Goal: Information Seeking & Learning: Learn about a topic

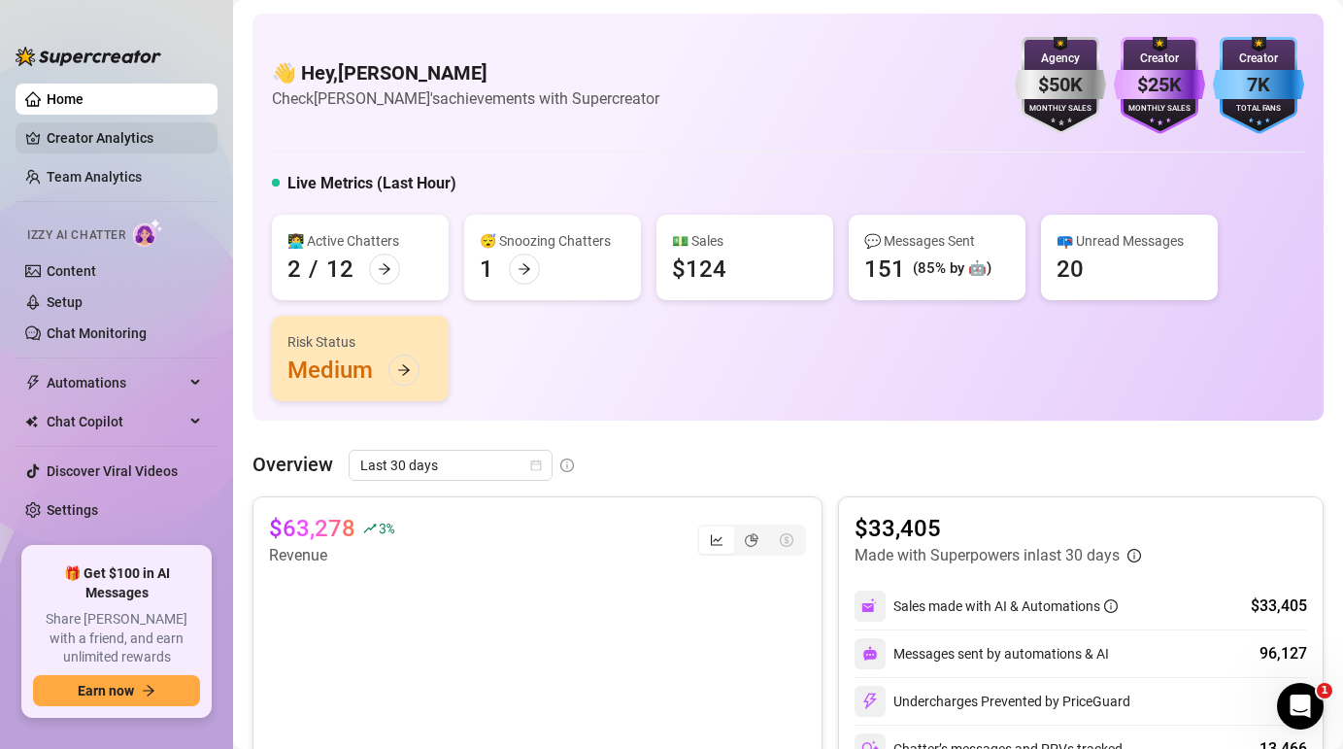
scroll to position [184, 0]
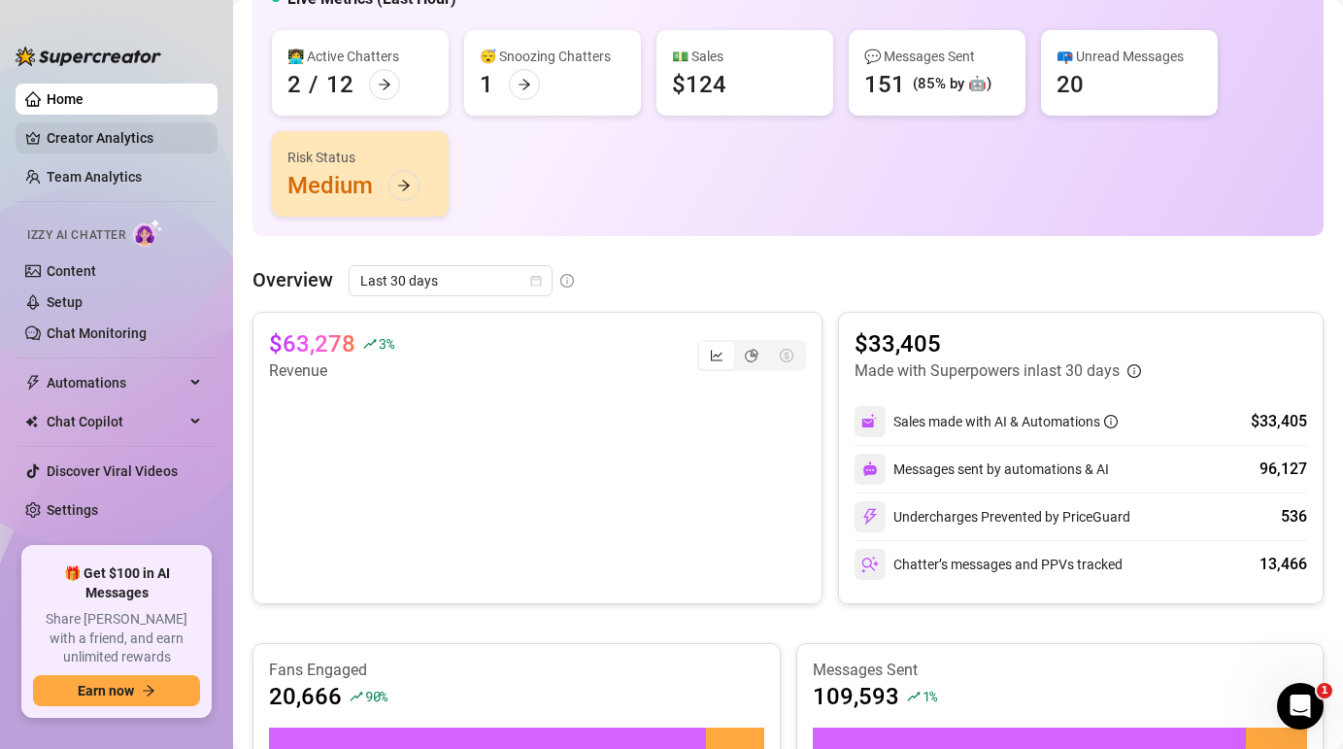
click at [101, 142] on link "Creator Analytics" at bounding box center [124, 137] width 155 height 31
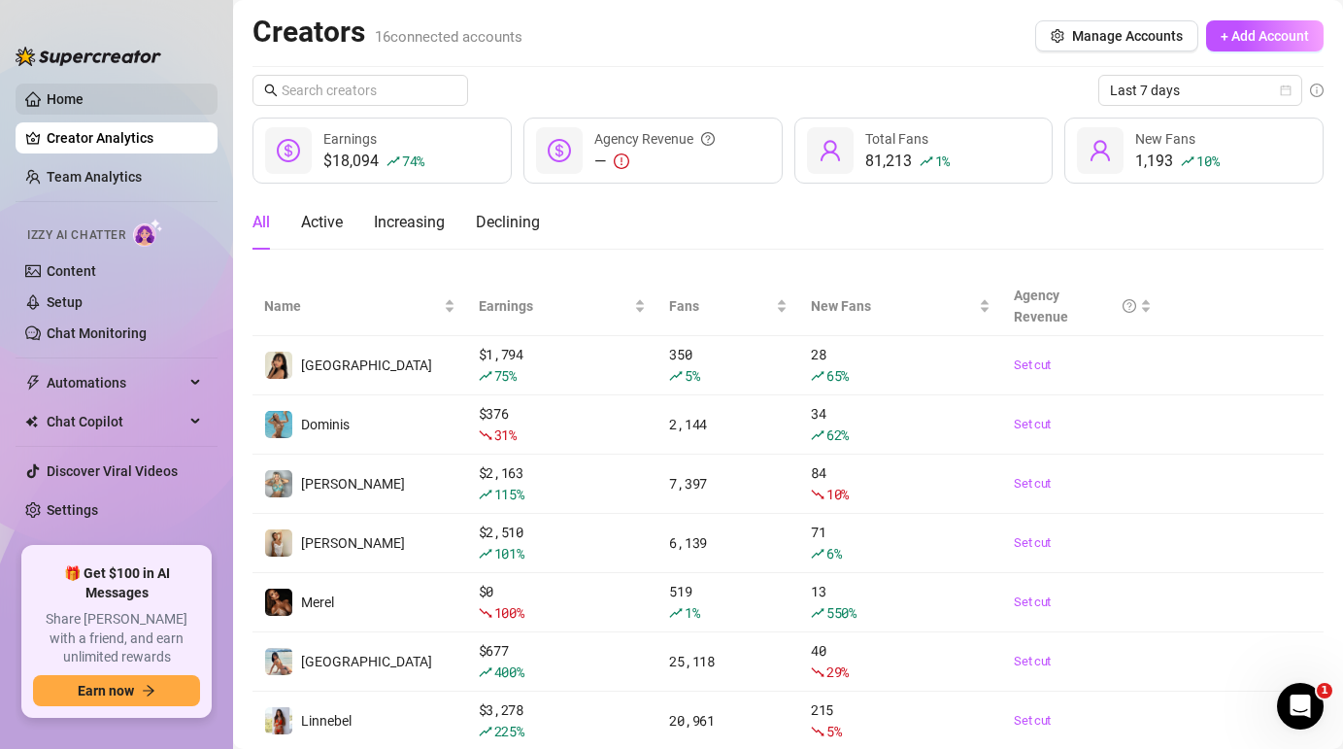
click at [83, 105] on link "Home" at bounding box center [65, 99] width 37 height 16
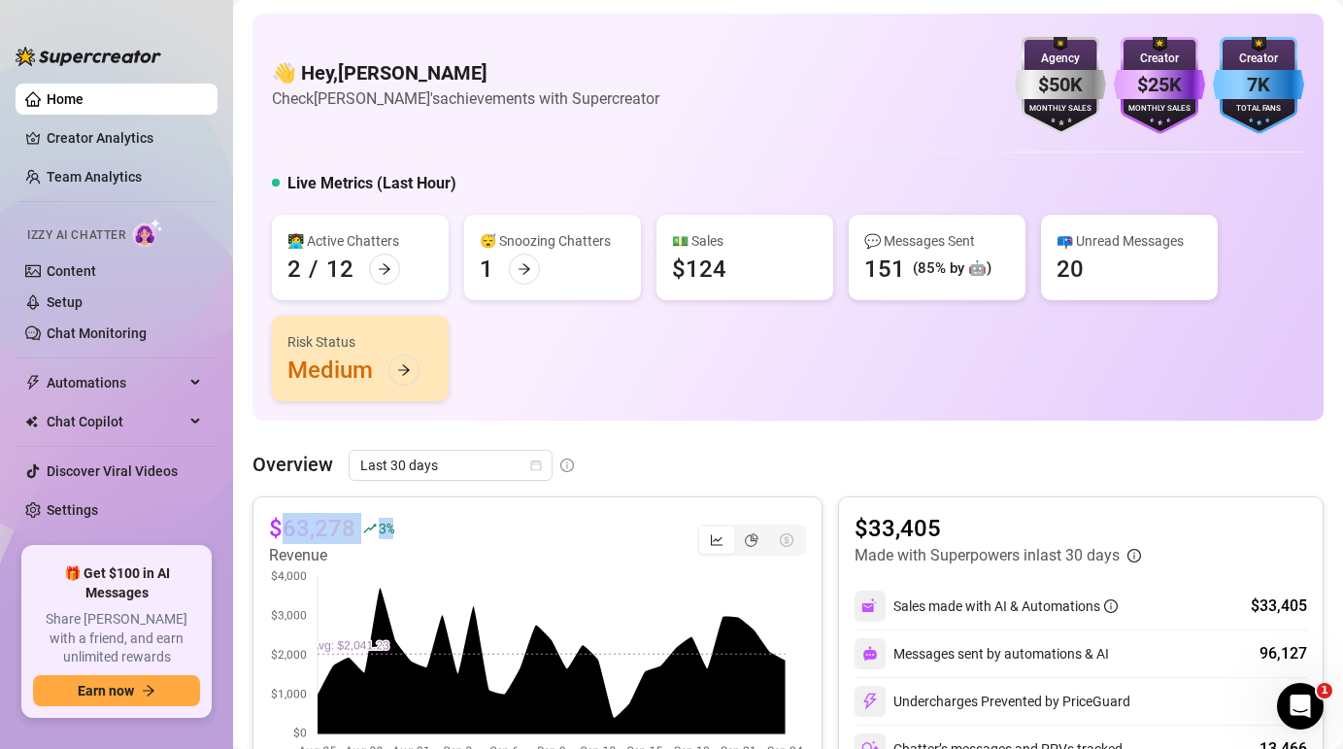
drag, startPoint x: 408, startPoint y: 520, endPoint x: 286, endPoint y: 532, distance: 121.9
click at [286, 532] on div "$63,278 3 % Revenue" at bounding box center [537, 540] width 537 height 54
click at [631, 531] on div "$63,278 3 % Revenue" at bounding box center [537, 540] width 537 height 54
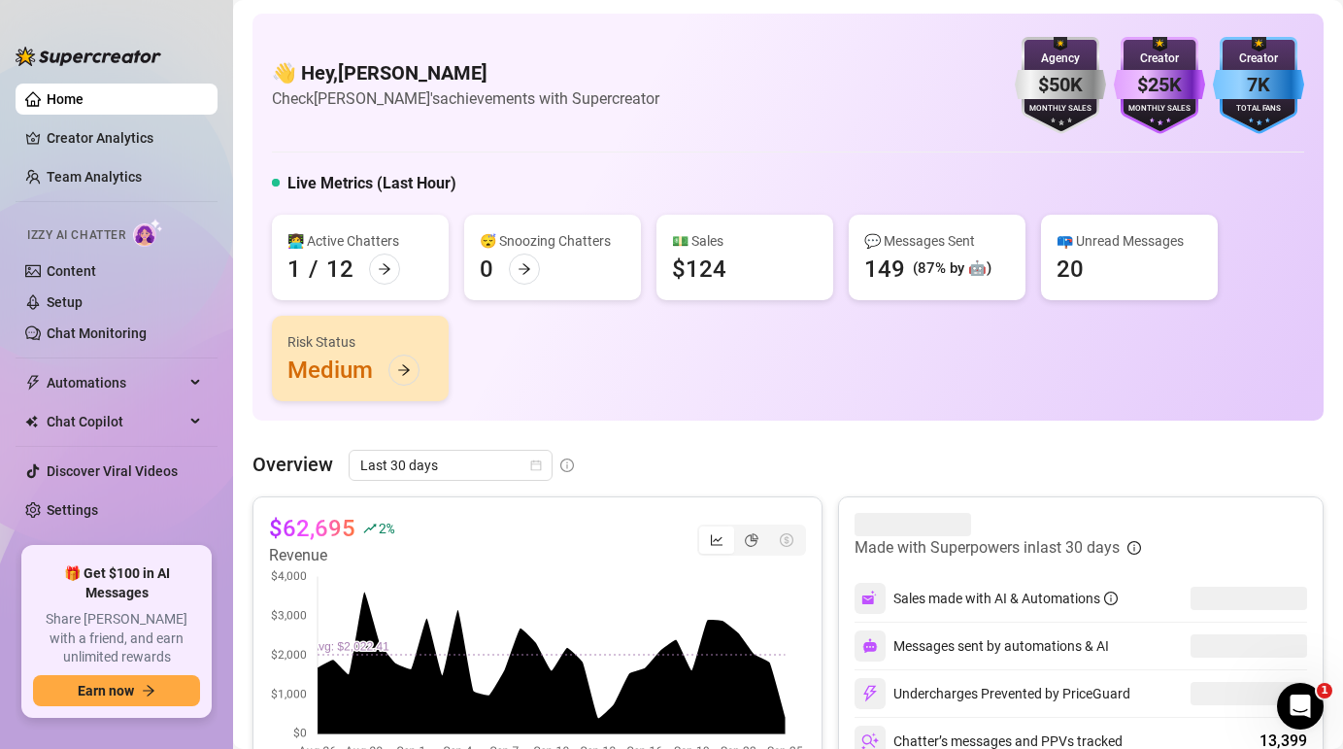
drag, startPoint x: 1083, startPoint y: 153, endPoint x: 1051, endPoint y: 100, distance: 62.3
click at [1051, 100] on div "👋 Hey, Mira Dorenbosch Check Cevaya's achievements with Supercreator $50K Agenc…" at bounding box center [787, 217] width 1071 height 407
drag, startPoint x: 305, startPoint y: 269, endPoint x: 287, endPoint y: 268, distance: 17.5
click at [287, 268] on div "👩‍💻 Active Chatters 1 / 12" at bounding box center [360, 257] width 177 height 85
click at [520, 334] on div "👩‍💻 Active Chatters 1 / 12 😴 Snoozing Chatters 0 💵 Sales $124 💬 Messages Sent 1…" at bounding box center [788, 308] width 1032 height 186
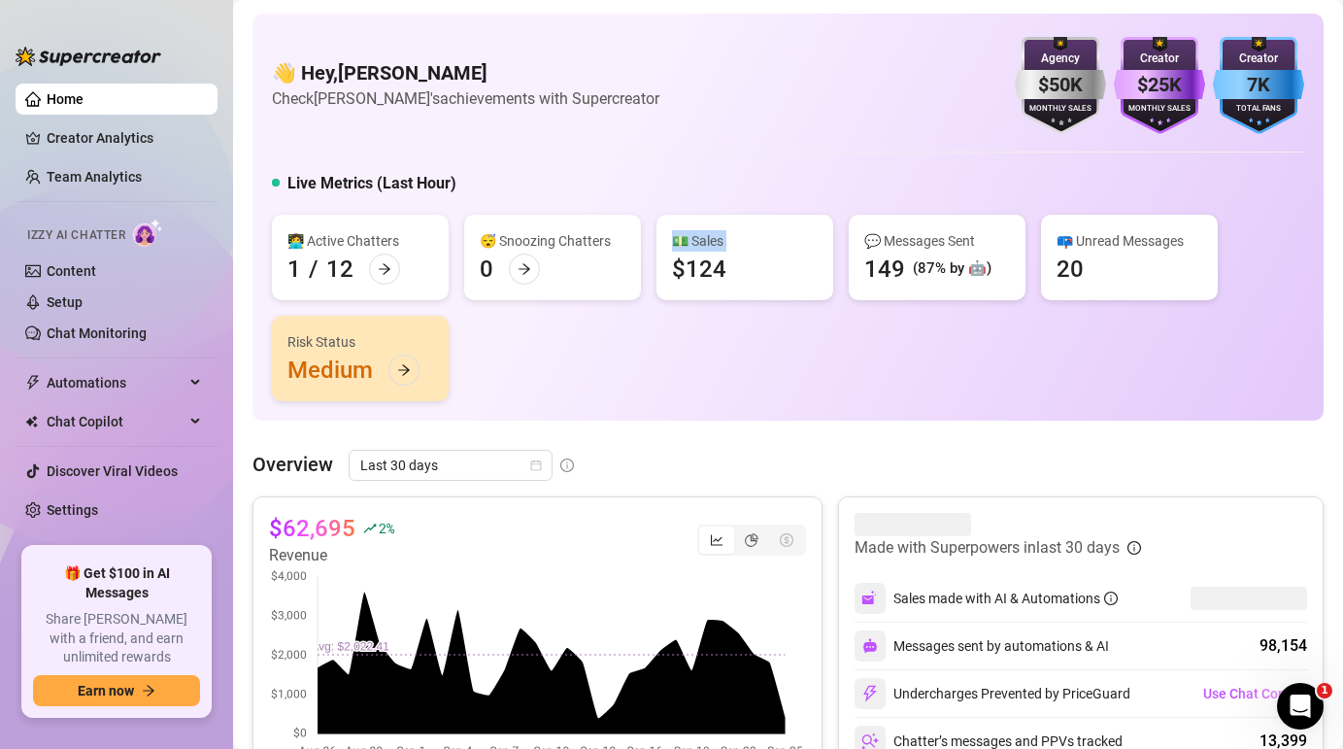
drag, startPoint x: 749, startPoint y: 271, endPoint x: 677, endPoint y: 269, distance: 71.9
click at [677, 269] on div "💵 Sales $124" at bounding box center [744, 257] width 177 height 85
click at [786, 278] on div "💵 Sales $124" at bounding box center [744, 257] width 177 height 85
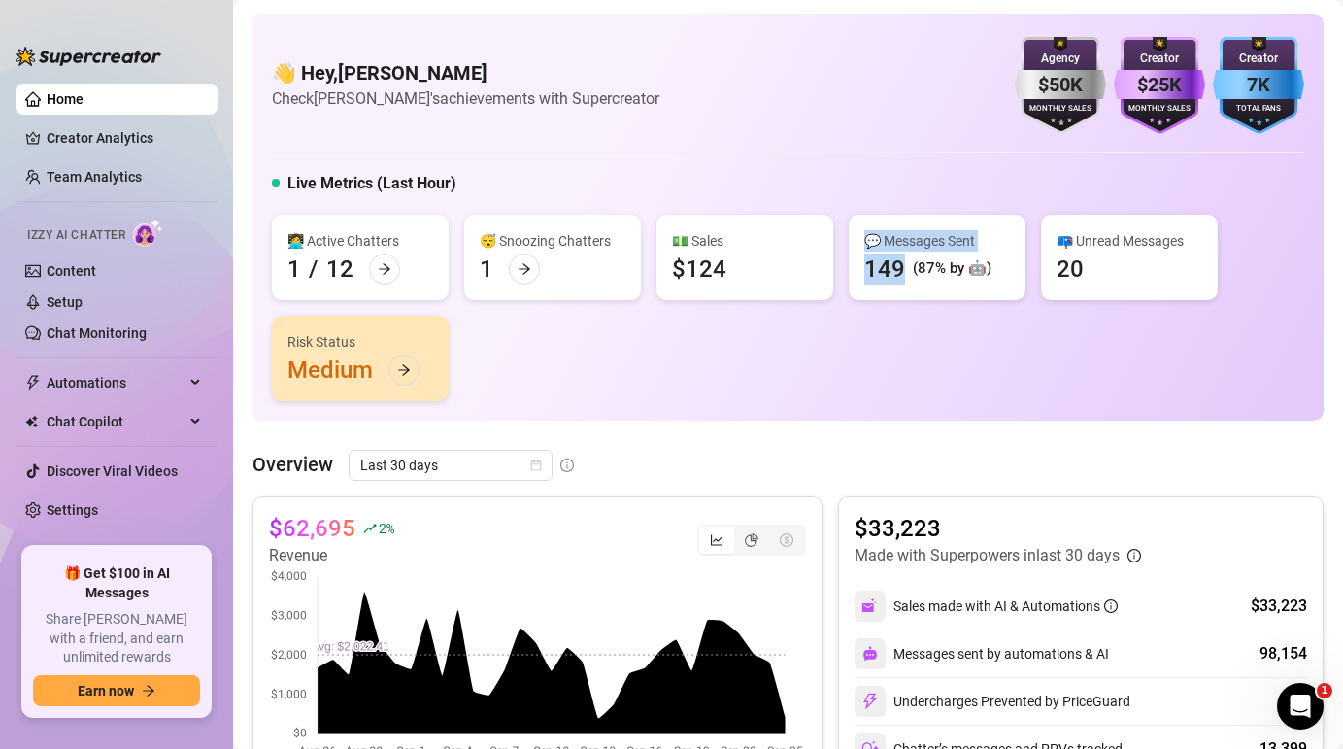
drag, startPoint x: 855, startPoint y: 265, endPoint x: 903, endPoint y: 269, distance: 47.7
click at [903, 269] on div "💬 Messages Sent 149 (87% by 🤖)" at bounding box center [937, 257] width 177 height 85
drag, startPoint x: 986, startPoint y: 282, endPoint x: 925, endPoint y: 267, distance: 62.9
click at [925, 267] on div "💬 Messages Sent 149 (87% by 🤖)" at bounding box center [937, 257] width 177 height 85
drag, startPoint x: 1101, startPoint y: 276, endPoint x: 1067, endPoint y: 274, distance: 34.0
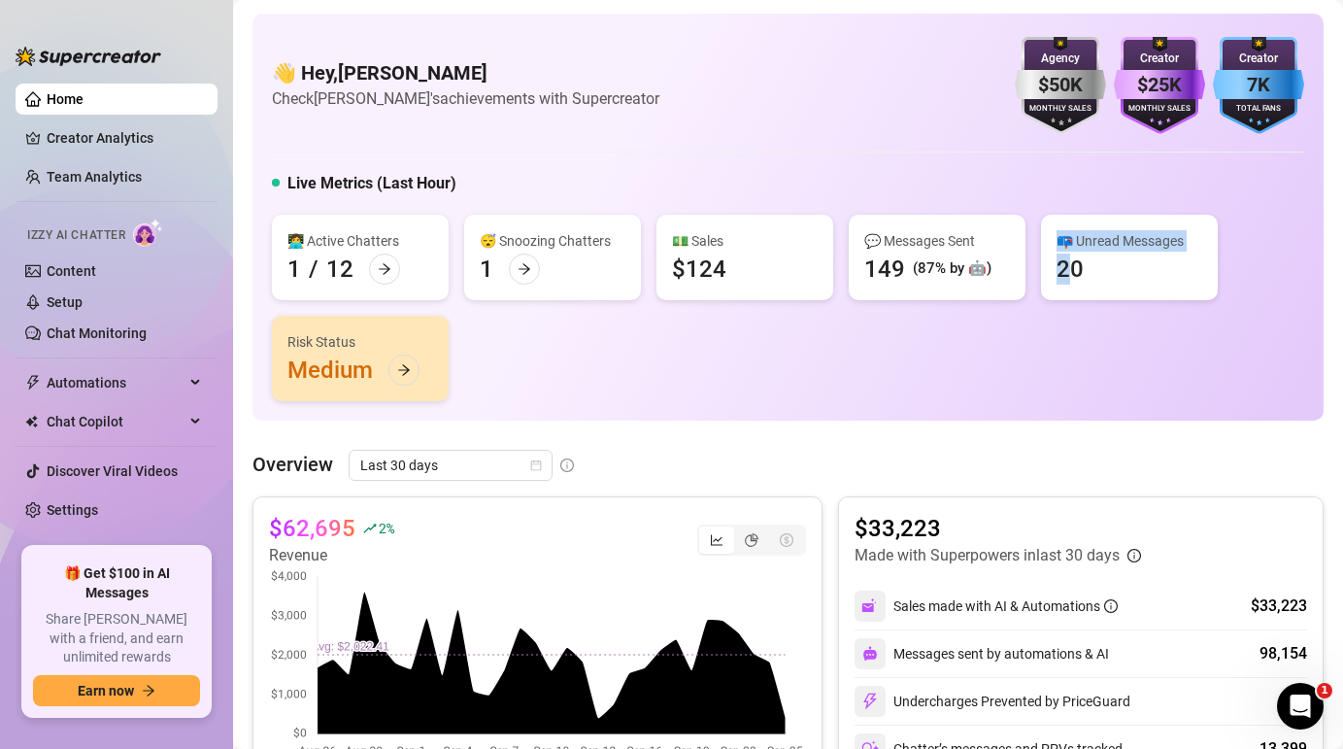
click at [1067, 274] on div "📪 Unread Messages 20" at bounding box center [1129, 257] width 177 height 85
click at [1112, 273] on div "📪 Unread Messages 20" at bounding box center [1129, 257] width 177 height 85
click at [412, 367] on div at bounding box center [403, 369] width 31 height 31
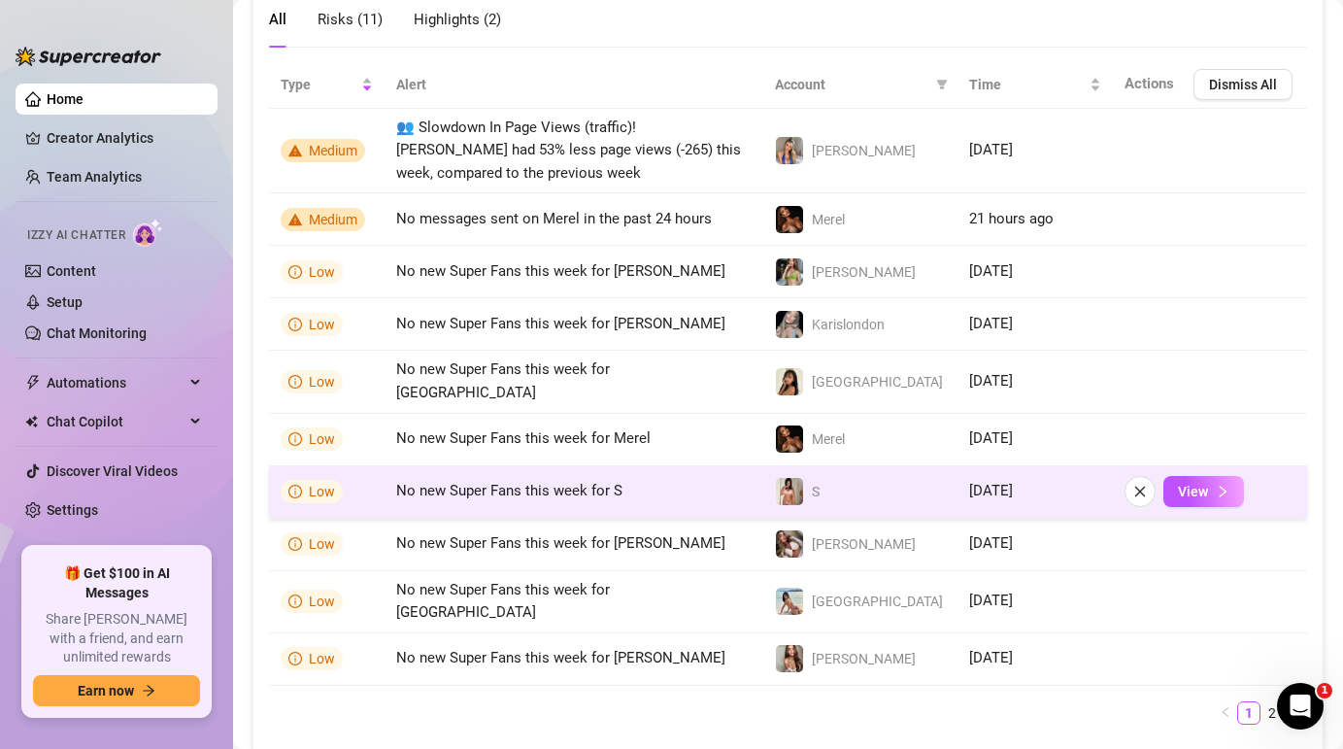
scroll to position [1420, 0]
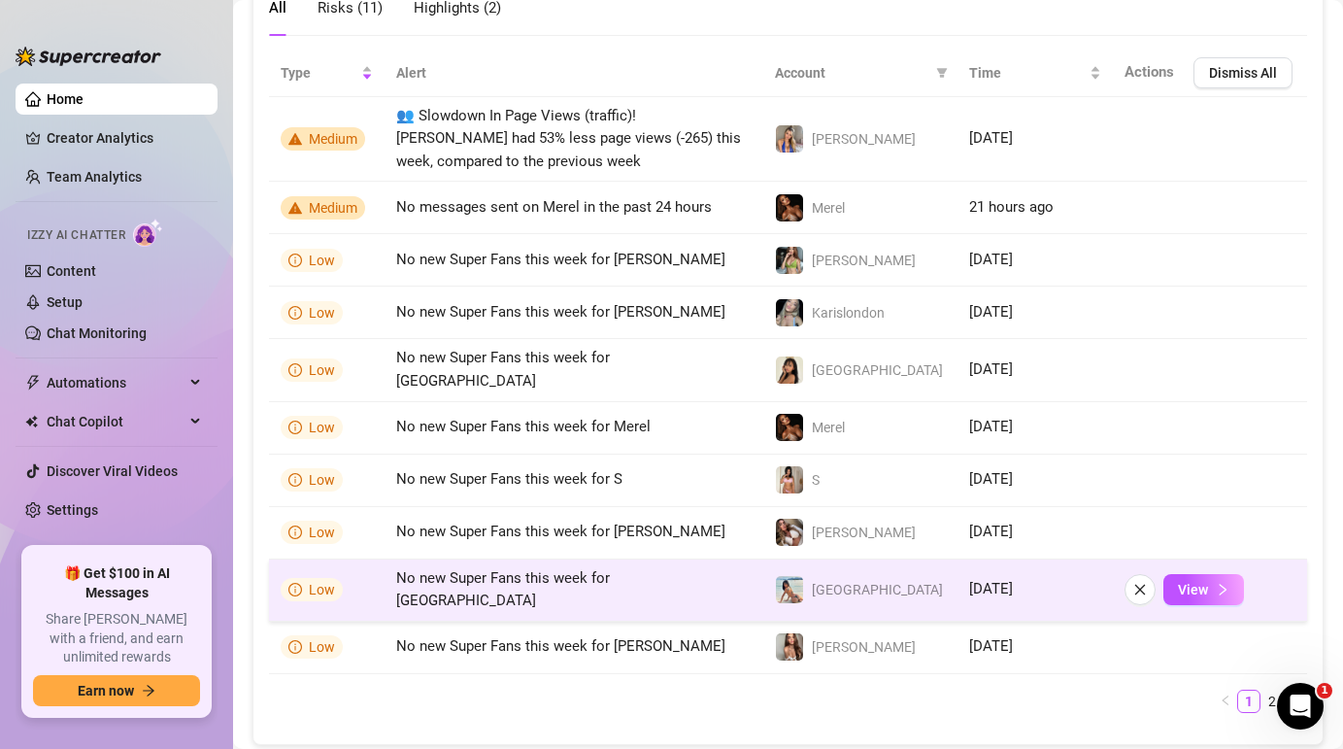
drag, startPoint x: 682, startPoint y: 579, endPoint x: 633, endPoint y: 599, distance: 52.7
click at [633, 599] on td "No new Super Fans this week for [GEOGRAPHIC_DATA]" at bounding box center [573, 590] width 379 height 62
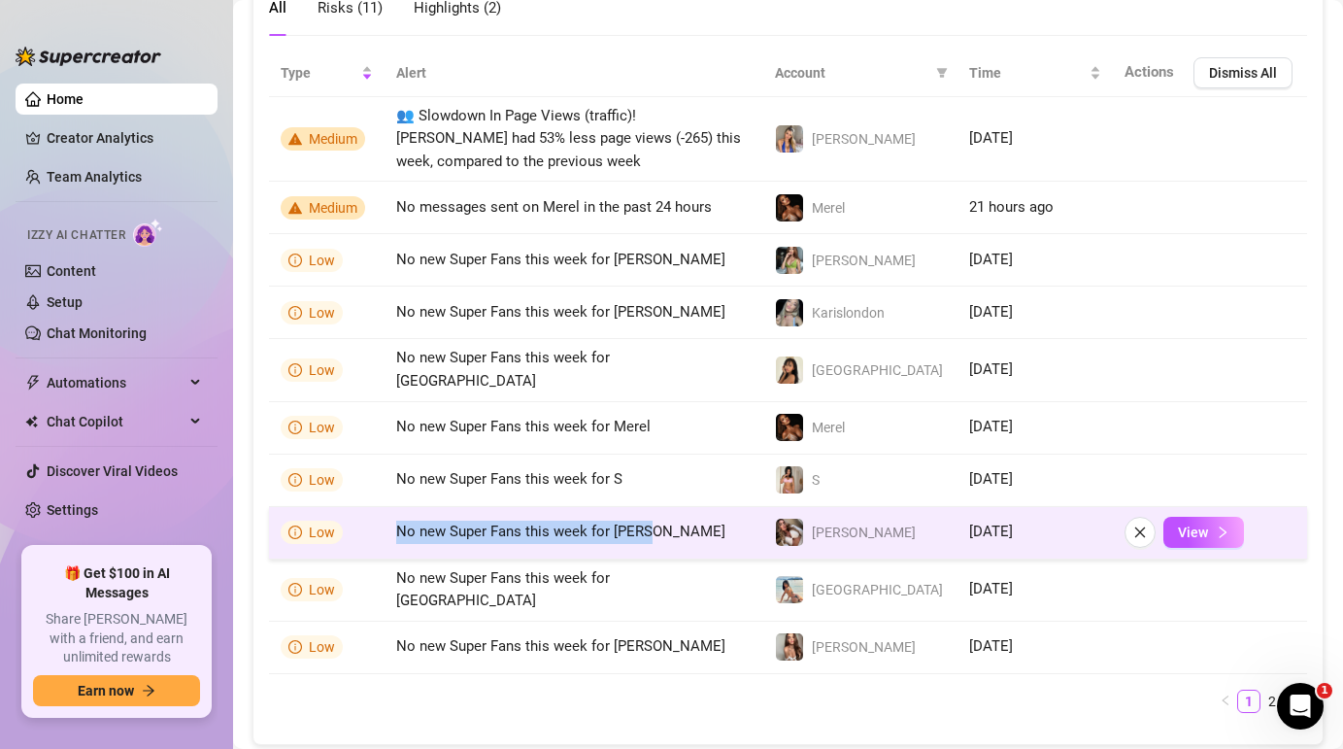
drag, startPoint x: 675, startPoint y: 530, endPoint x: 383, endPoint y: 517, distance: 292.5
click at [383, 517] on tr "Low No new Super Fans this week for Kelly Kelly 3 days ago View" at bounding box center [788, 533] width 1038 height 52
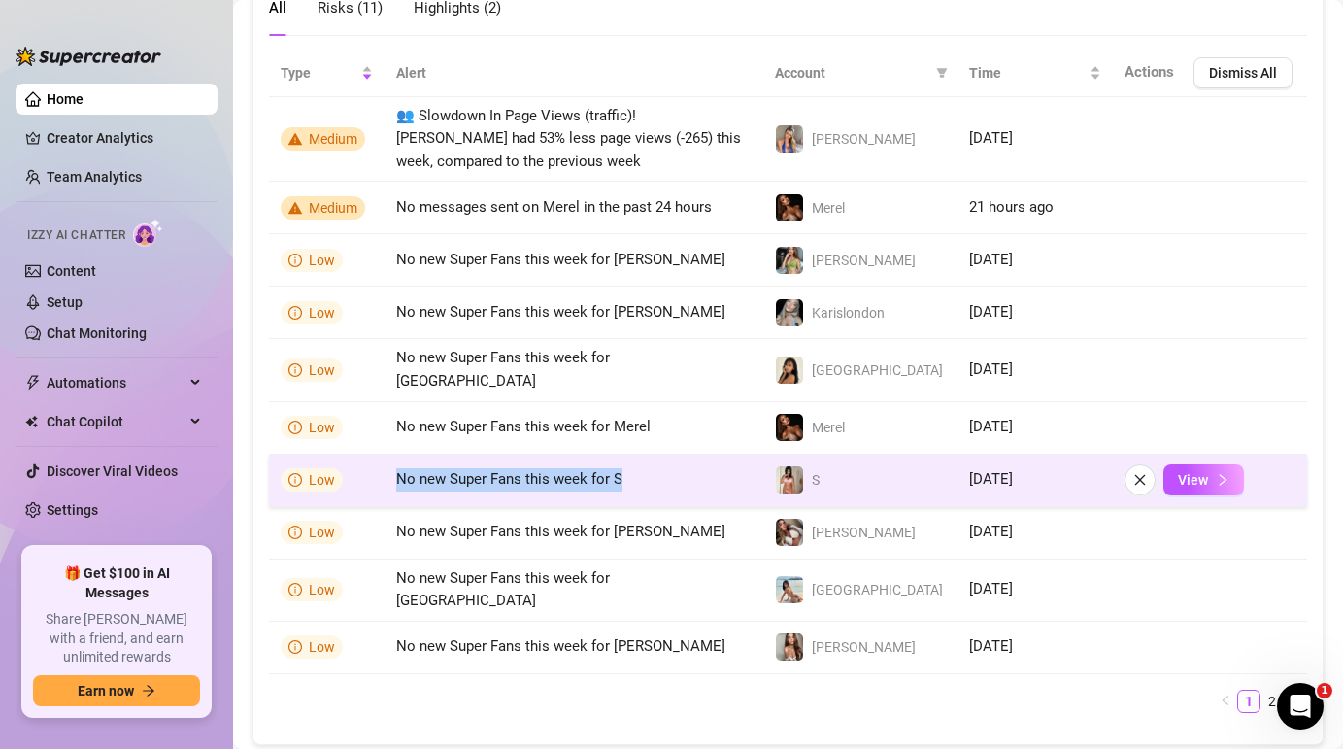
drag, startPoint x: 665, startPoint y: 470, endPoint x: 426, endPoint y: 452, distance: 239.5
click at [426, 454] on td "No new Super Fans this week for S" at bounding box center [573, 480] width 379 height 52
click at [678, 457] on td "No new Super Fans this week for S" at bounding box center [573, 480] width 379 height 52
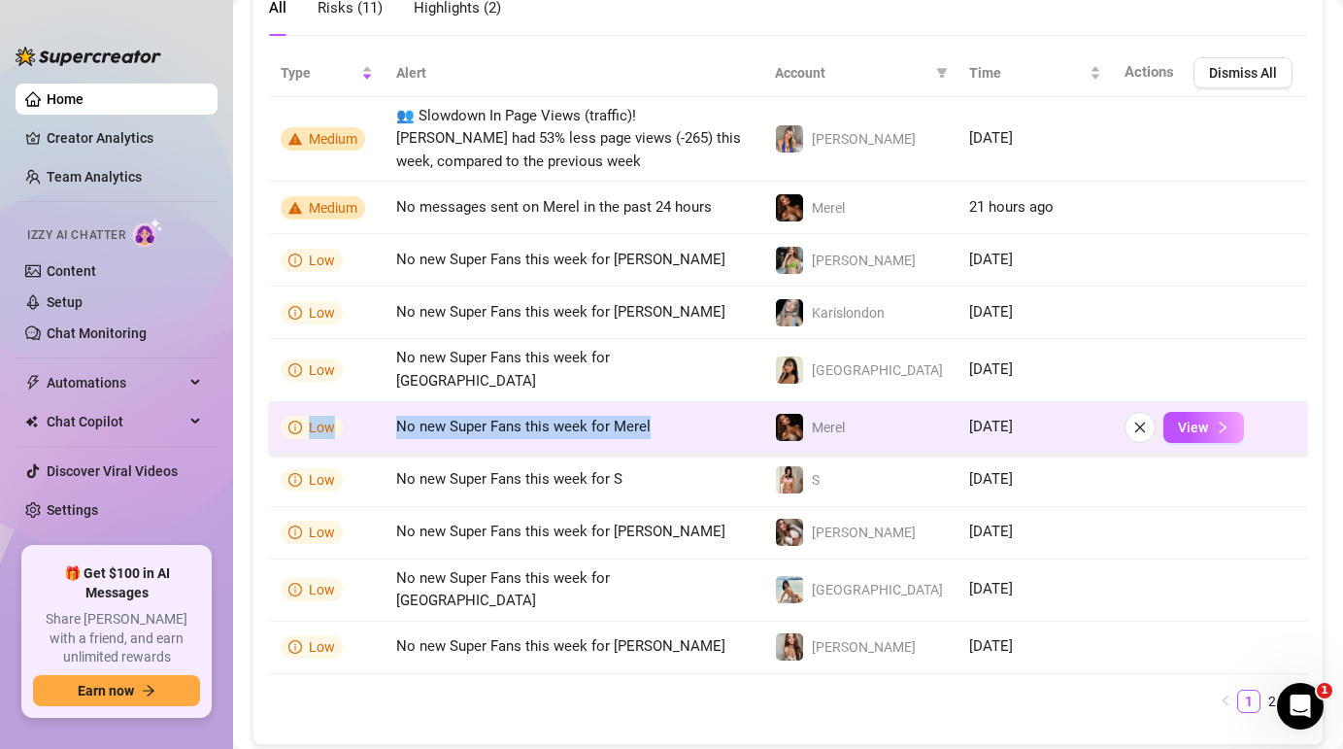
drag, startPoint x: 700, startPoint y: 406, endPoint x: 333, endPoint y: 391, distance: 367.3
click at [333, 402] on tr "Low No new Super Fans this week for Merel Merel 3 days ago View" at bounding box center [788, 428] width 1038 height 52
click at [709, 424] on td "No new Super Fans this week for Merel" at bounding box center [573, 428] width 379 height 52
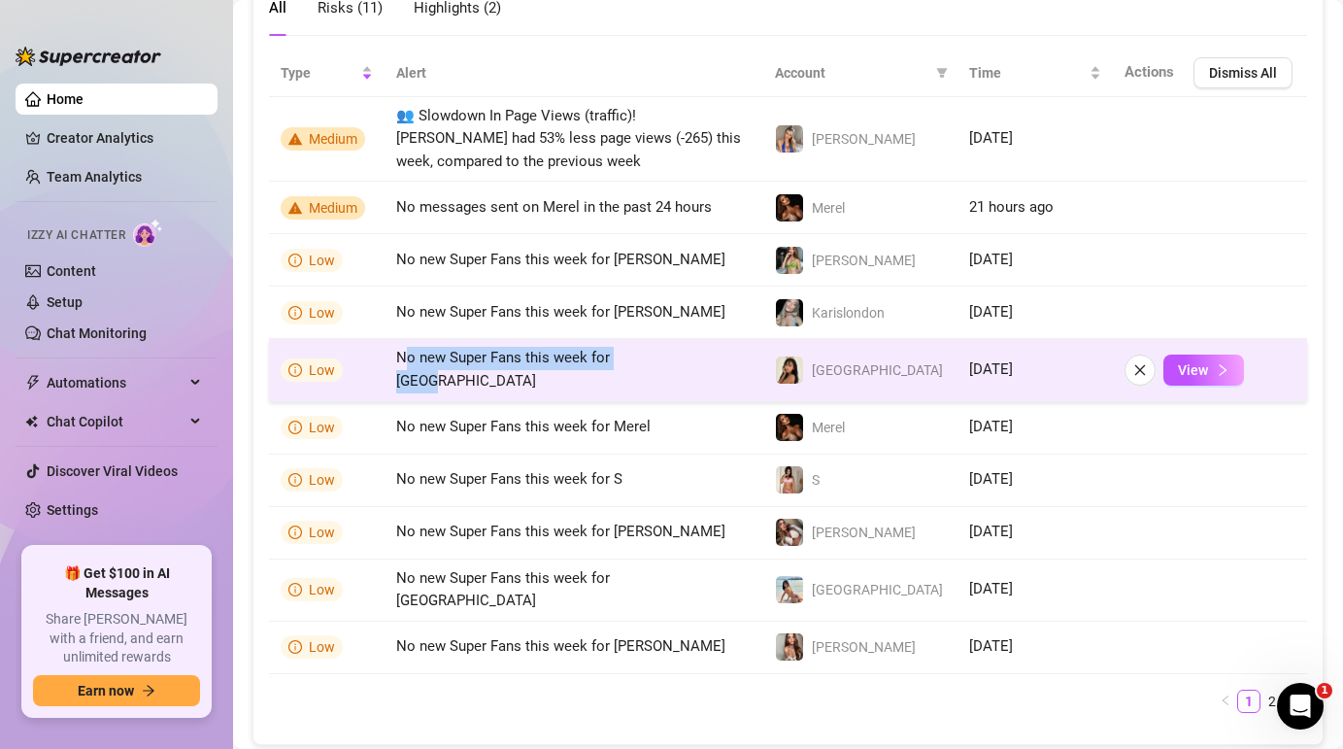
drag, startPoint x: 674, startPoint y: 365, endPoint x: 408, endPoint y: 366, distance: 266.0
click at [408, 366] on td "No new Super Fans this week for [GEOGRAPHIC_DATA]" at bounding box center [573, 370] width 379 height 62
click at [697, 372] on td "No new Super Fans this week for [GEOGRAPHIC_DATA]" at bounding box center [573, 370] width 379 height 62
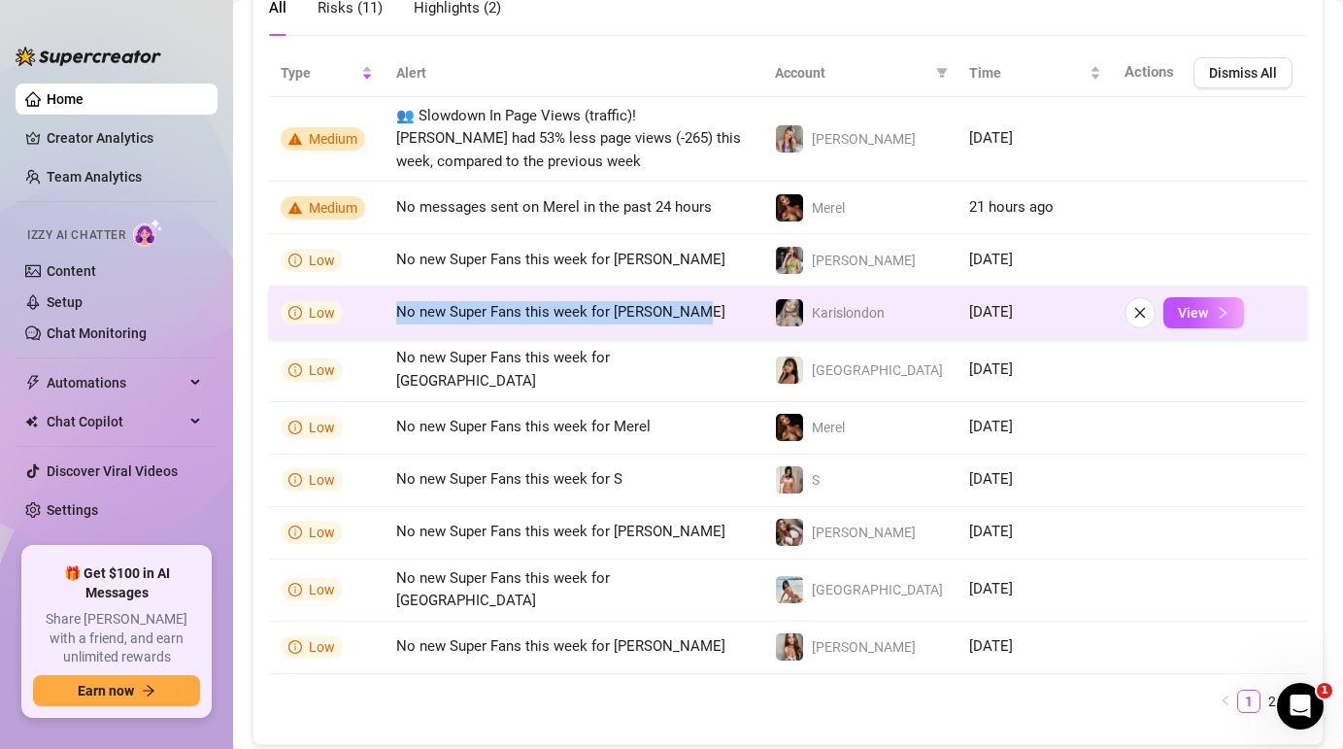
drag, startPoint x: 718, startPoint y: 311, endPoint x: 385, endPoint y: 307, distance: 333.0
click at [384, 307] on td "No new Super Fans this week for [PERSON_NAME]" at bounding box center [573, 312] width 379 height 52
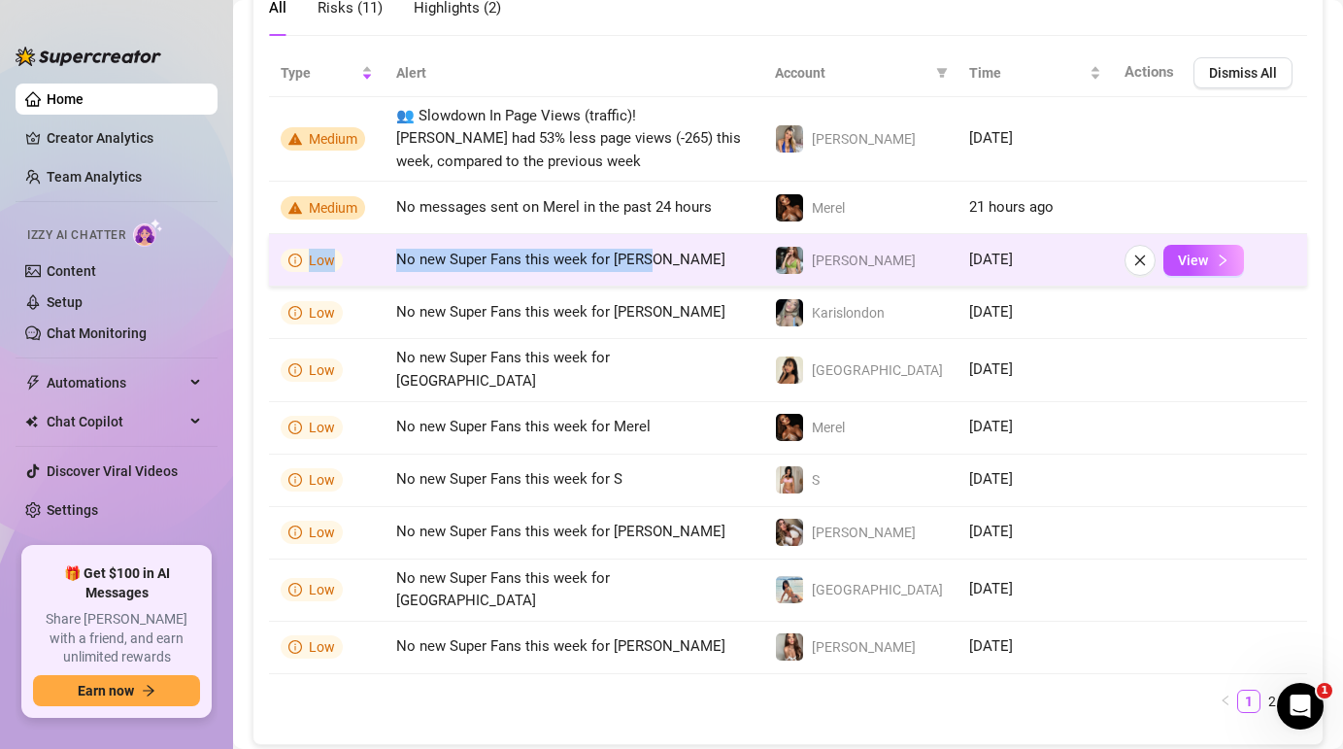
drag, startPoint x: 707, startPoint y: 253, endPoint x: 361, endPoint y: 241, distance: 345.9
click at [361, 241] on tr "Low No new Super Fans this week for Shary Shary 3 days ago View" at bounding box center [788, 260] width 1038 height 52
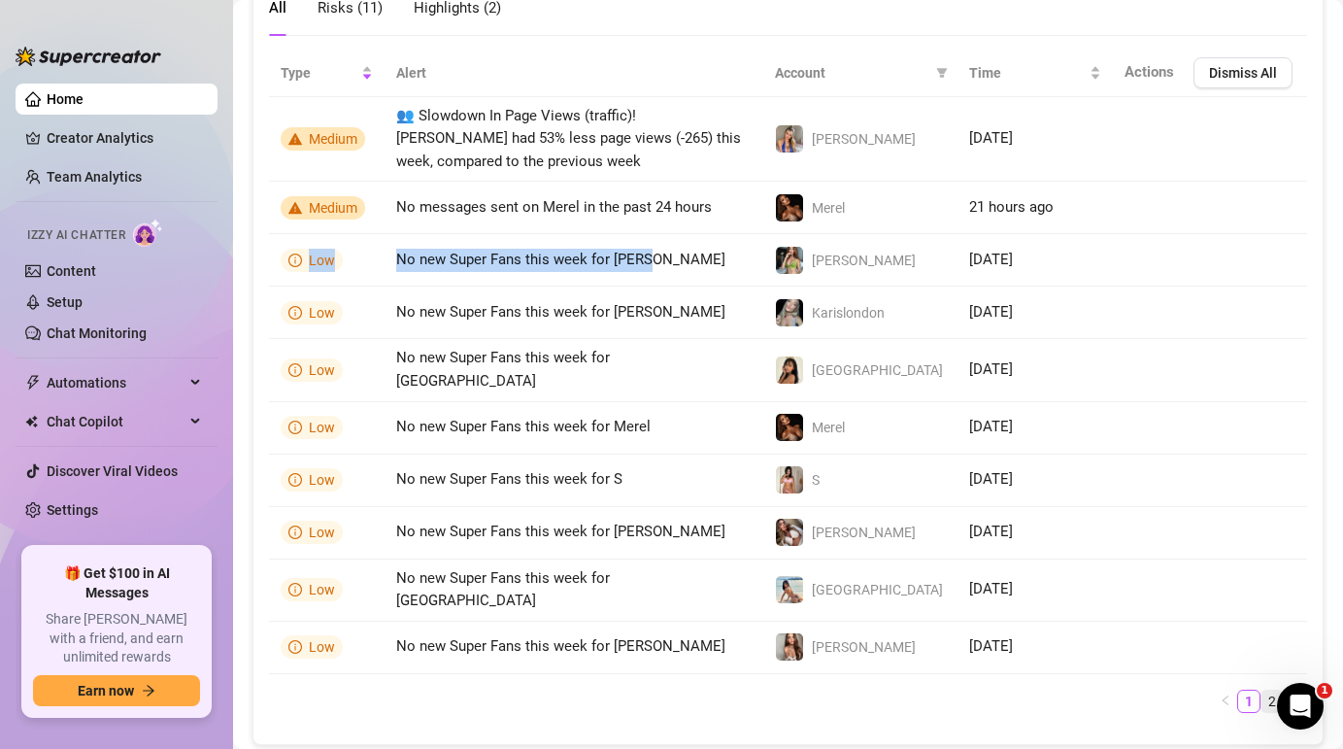
click at [1266, 690] on link "2" at bounding box center [1271, 700] width 21 height 21
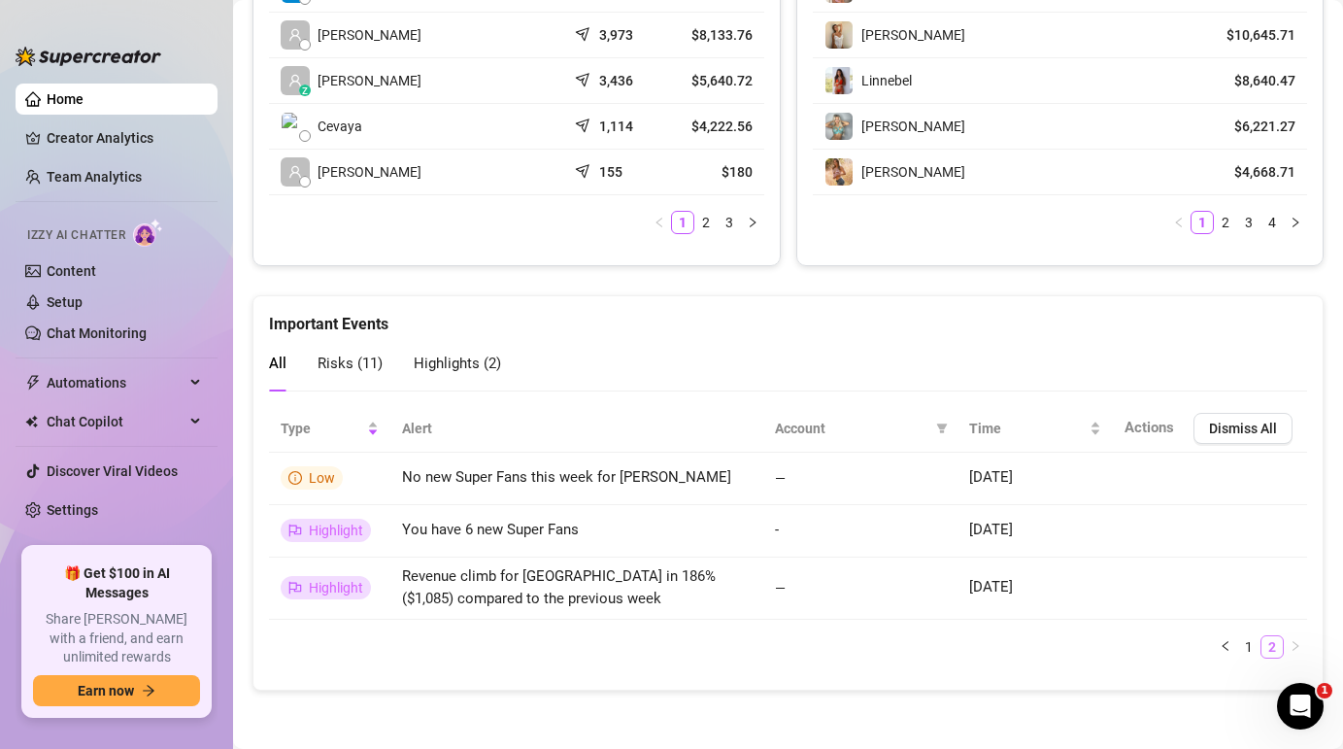
scroll to position [1064, 0]
click at [1240, 640] on link "1" at bounding box center [1248, 647] width 21 height 21
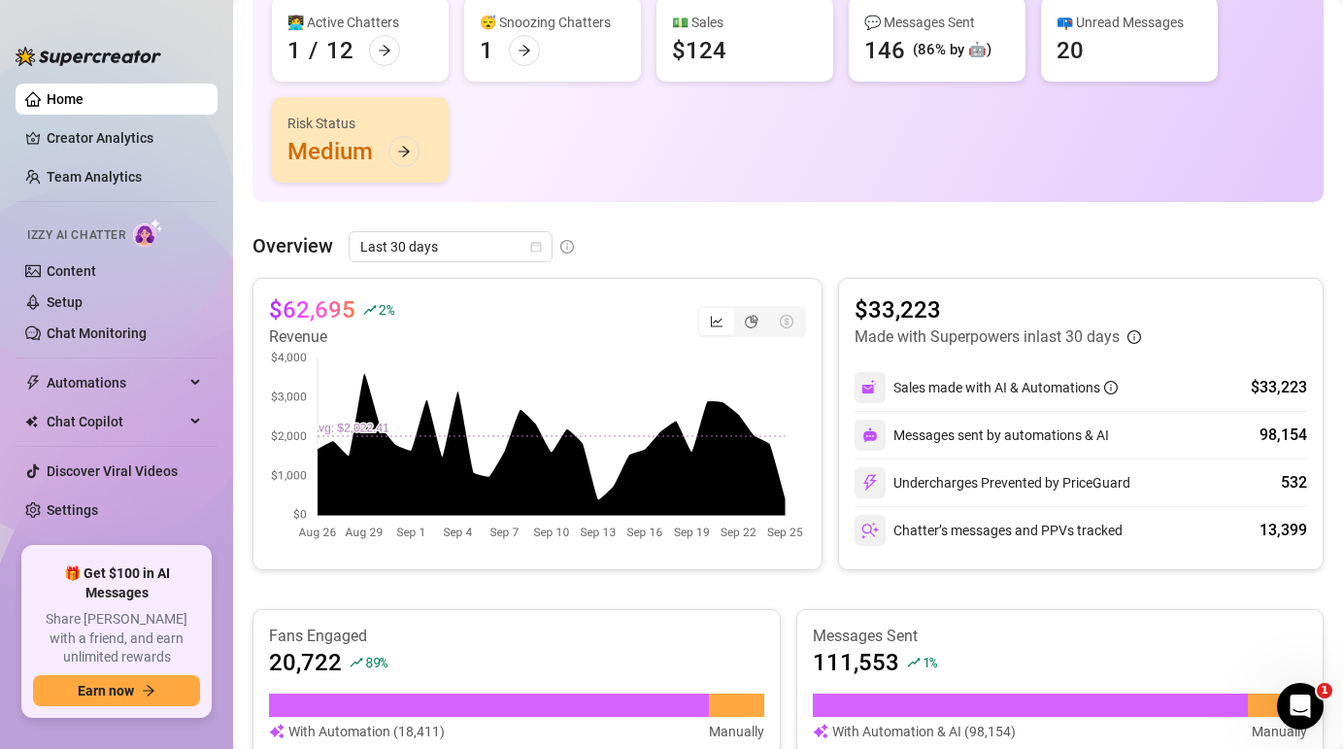
scroll to position [219, 0]
drag, startPoint x: 407, startPoint y: 424, endPoint x: 346, endPoint y: 426, distance: 61.2
click at [346, 427] on canvas at bounding box center [537, 445] width 537 height 194
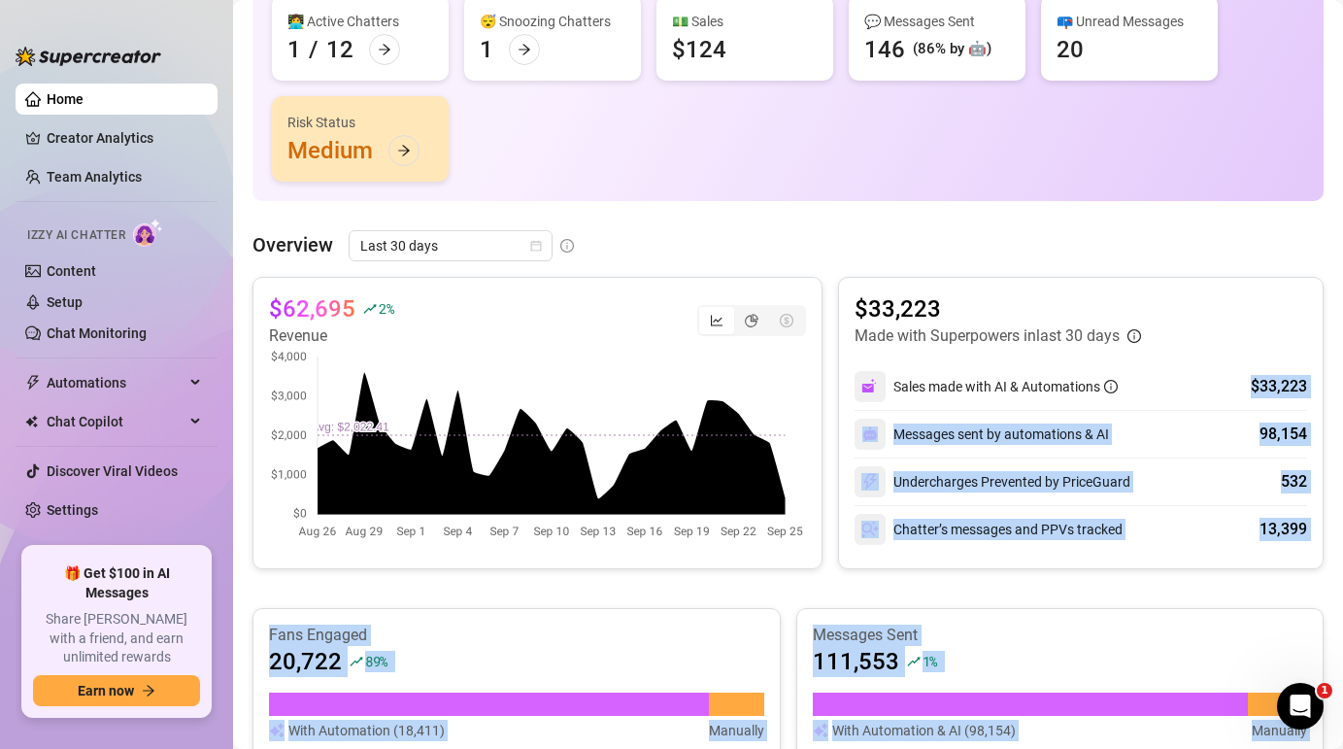
drag, startPoint x: 1246, startPoint y: 388, endPoint x: 1326, endPoint y: 391, distance: 80.6
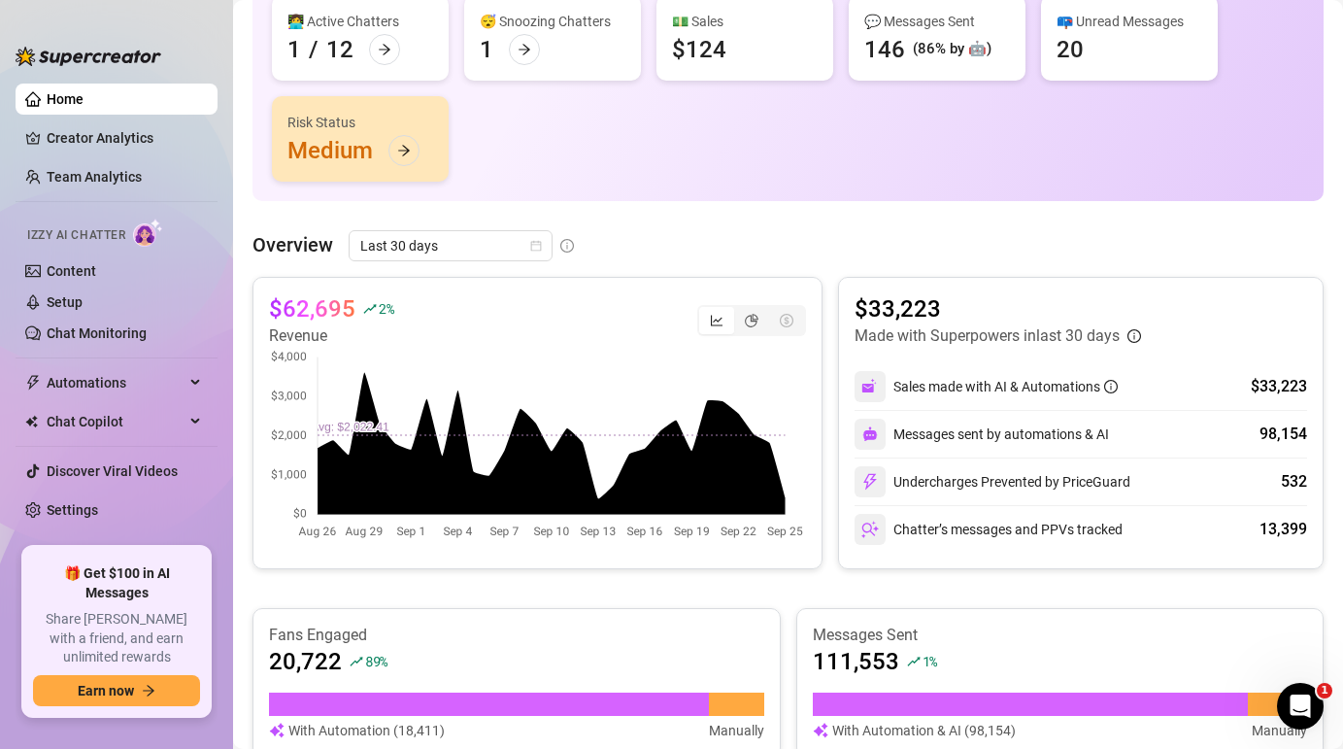
click at [1285, 348] on div "$33,223 Made with Superpowers in last 30 days Sales made with AI & Automations …" at bounding box center [1080, 423] width 485 height 292
drag, startPoint x: 1247, startPoint y: 388, endPoint x: 1318, endPoint y: 391, distance: 70.9
click at [1318, 391] on div "$33,223 Made with Superpowers in last 30 days Sales made with AI & Automations …" at bounding box center [1080, 423] width 485 height 292
click at [1290, 343] on div "$33,223 Made with Superpowers in last 30 days" at bounding box center [1080, 320] width 452 height 54
drag, startPoint x: 1258, startPoint y: 427, endPoint x: 1312, endPoint y: 427, distance: 53.4
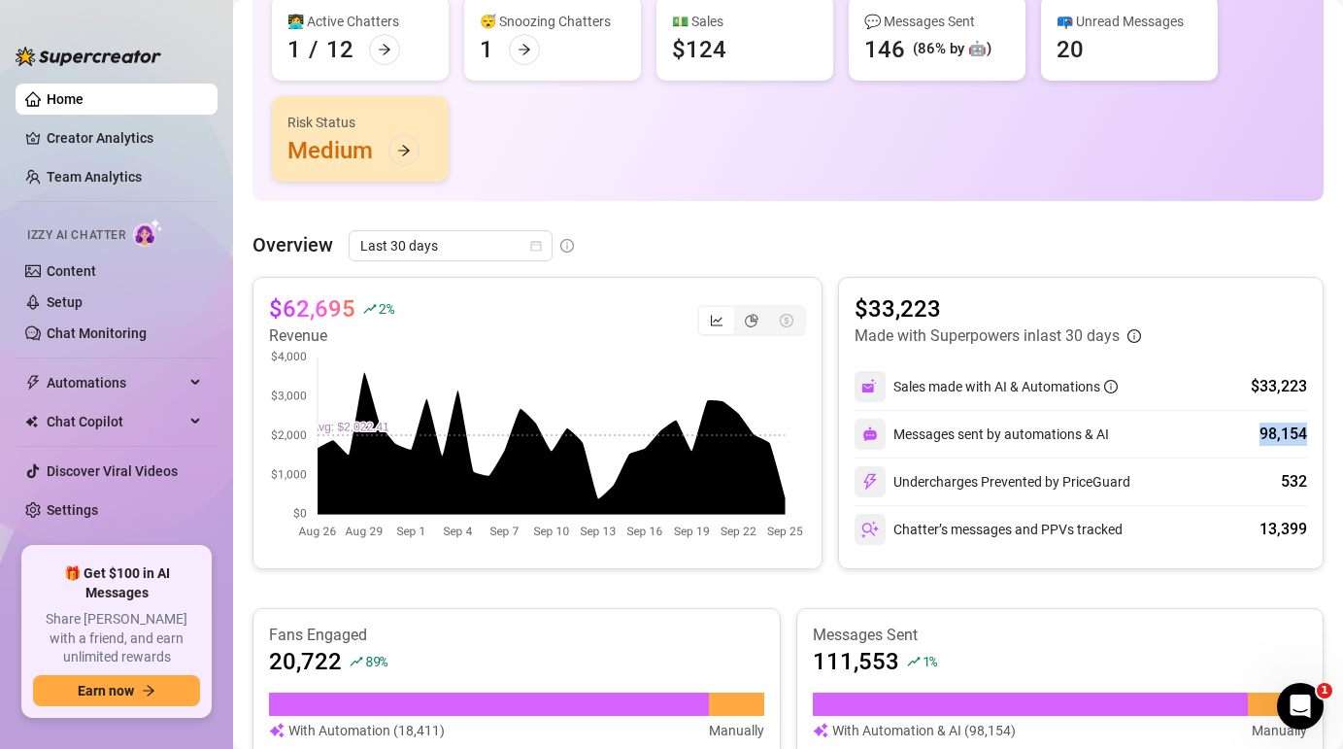
click at [1312, 427] on div "$33,223 Made with Superpowers in last 30 days Sales made with AI & Automations …" at bounding box center [1080, 423] width 485 height 292
drag, startPoint x: 1260, startPoint y: 478, endPoint x: 1311, endPoint y: 484, distance: 50.9
click at [1312, 484] on div "$33,223 Made with Superpowers in last 30 days Sales made with AI & Automations …" at bounding box center [1080, 423] width 485 height 292
drag, startPoint x: 1258, startPoint y: 529, endPoint x: 1311, endPoint y: 532, distance: 52.5
click at [1311, 532] on div "$33,223 Made with Superpowers in last 30 days Sales made with AI & Automations …" at bounding box center [1080, 423] width 485 height 292
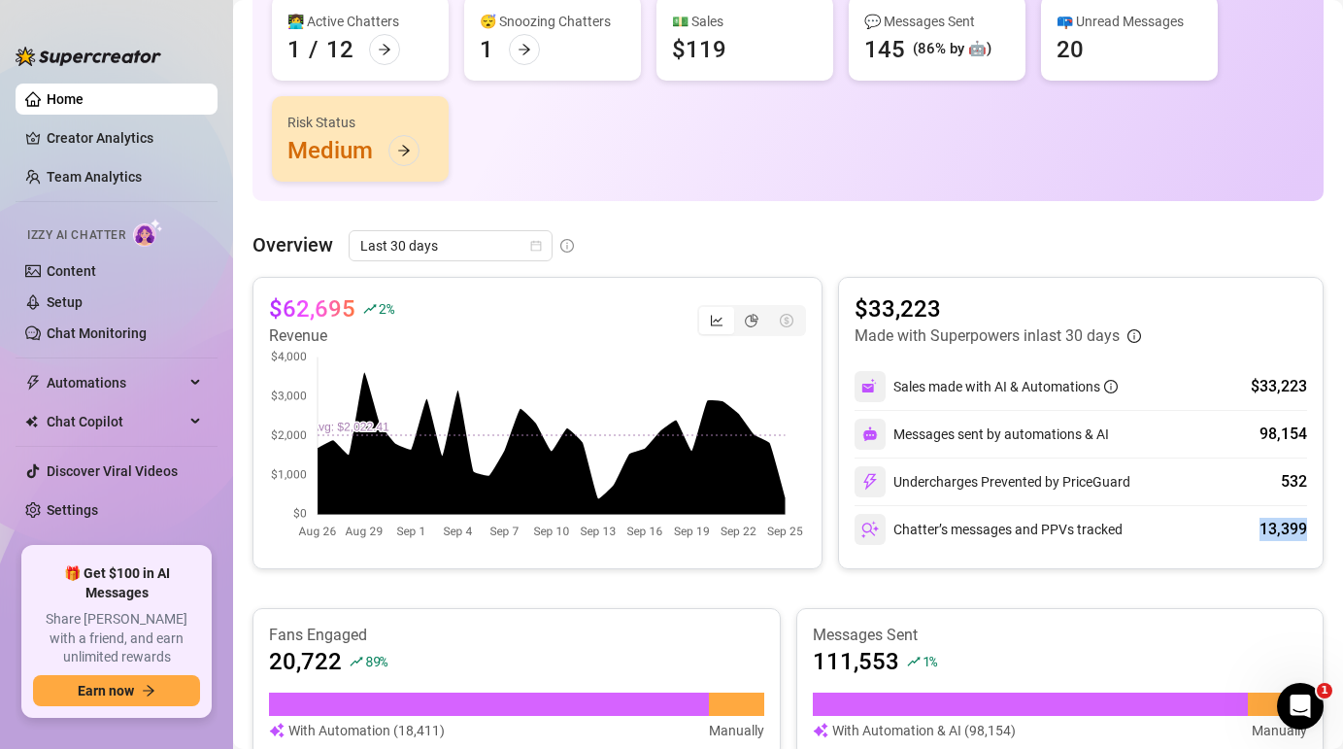
scroll to position [483, 0]
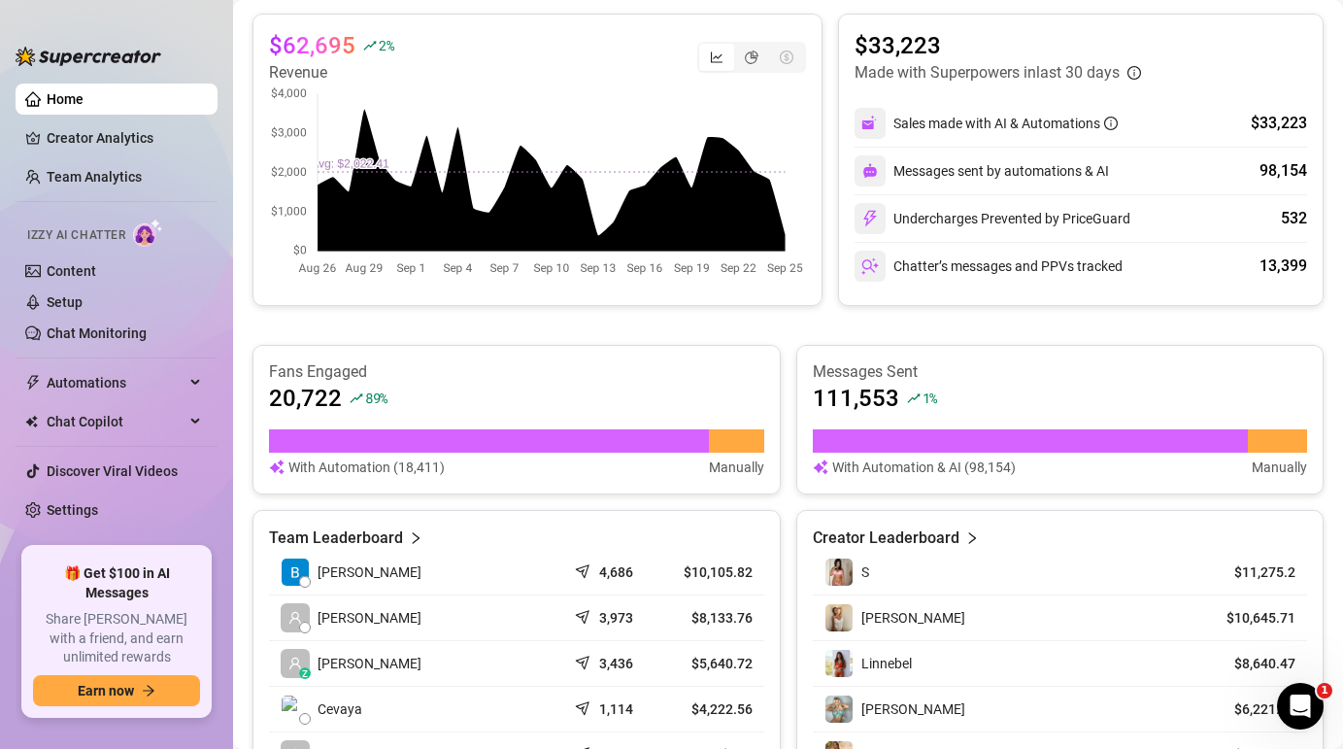
click at [685, 377] on article "Fans Engaged" at bounding box center [516, 371] width 495 height 21
drag, startPoint x: 418, startPoint y: 397, endPoint x: 270, endPoint y: 393, distance: 148.6
click at [270, 393] on div "20,722 89 %" at bounding box center [516, 398] width 495 height 31
click at [469, 384] on div "20,722 89 %" at bounding box center [516, 398] width 495 height 31
drag, startPoint x: 409, startPoint y: 397, endPoint x: 361, endPoint y: 397, distance: 47.6
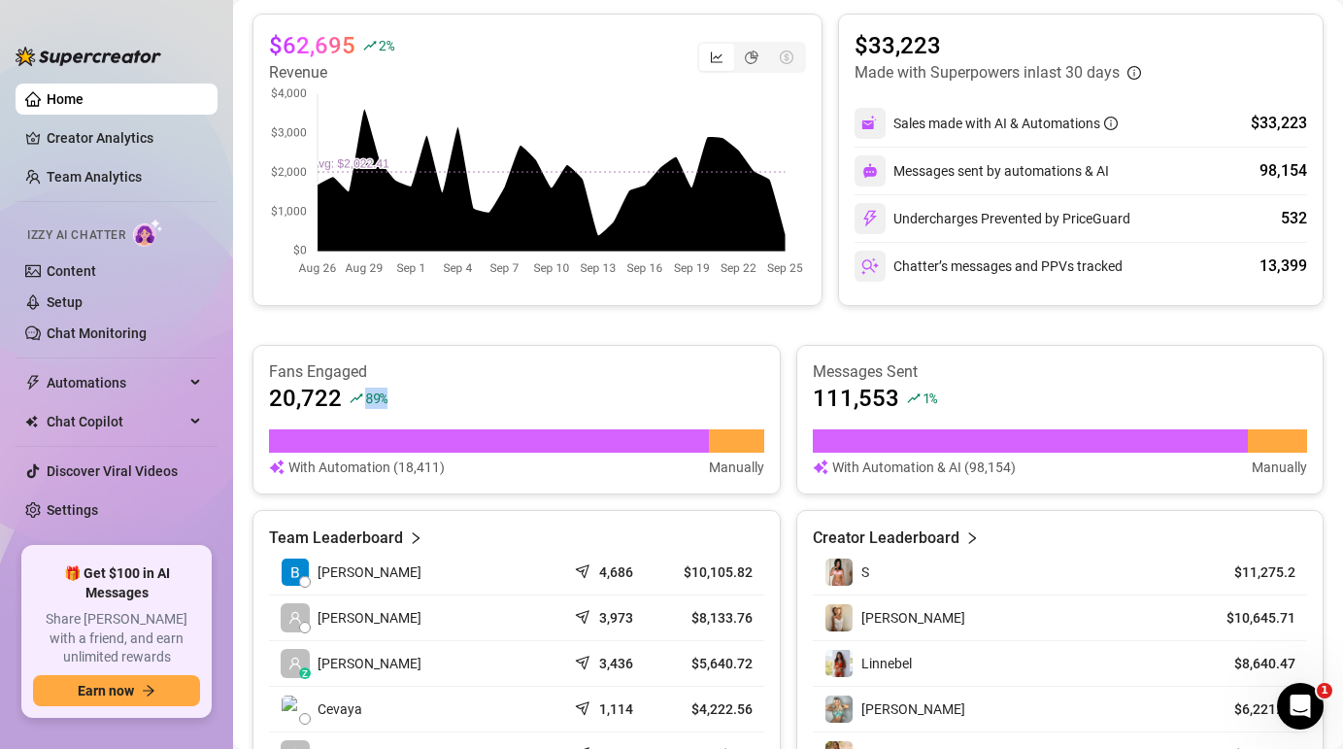
click at [361, 397] on div "20,722 89 %" at bounding box center [516, 398] width 495 height 31
drag, startPoint x: 941, startPoint y: 394, endPoint x: 906, endPoint y: 394, distance: 35.0
click at [906, 394] on div "111,553 1 %" at bounding box center [1060, 398] width 495 height 31
click at [998, 410] on div "111,553 1 %" at bounding box center [1060, 398] width 495 height 31
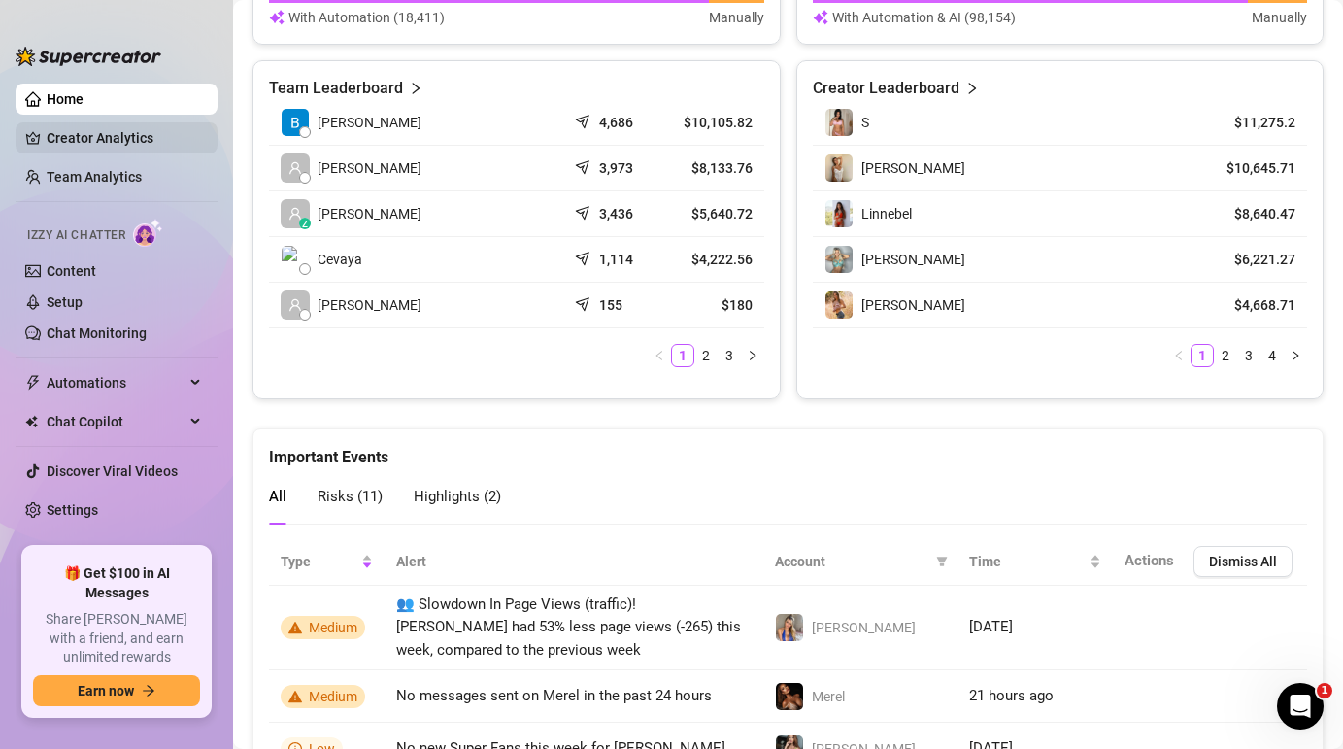
click at [113, 132] on link "Creator Analytics" at bounding box center [124, 137] width 155 height 31
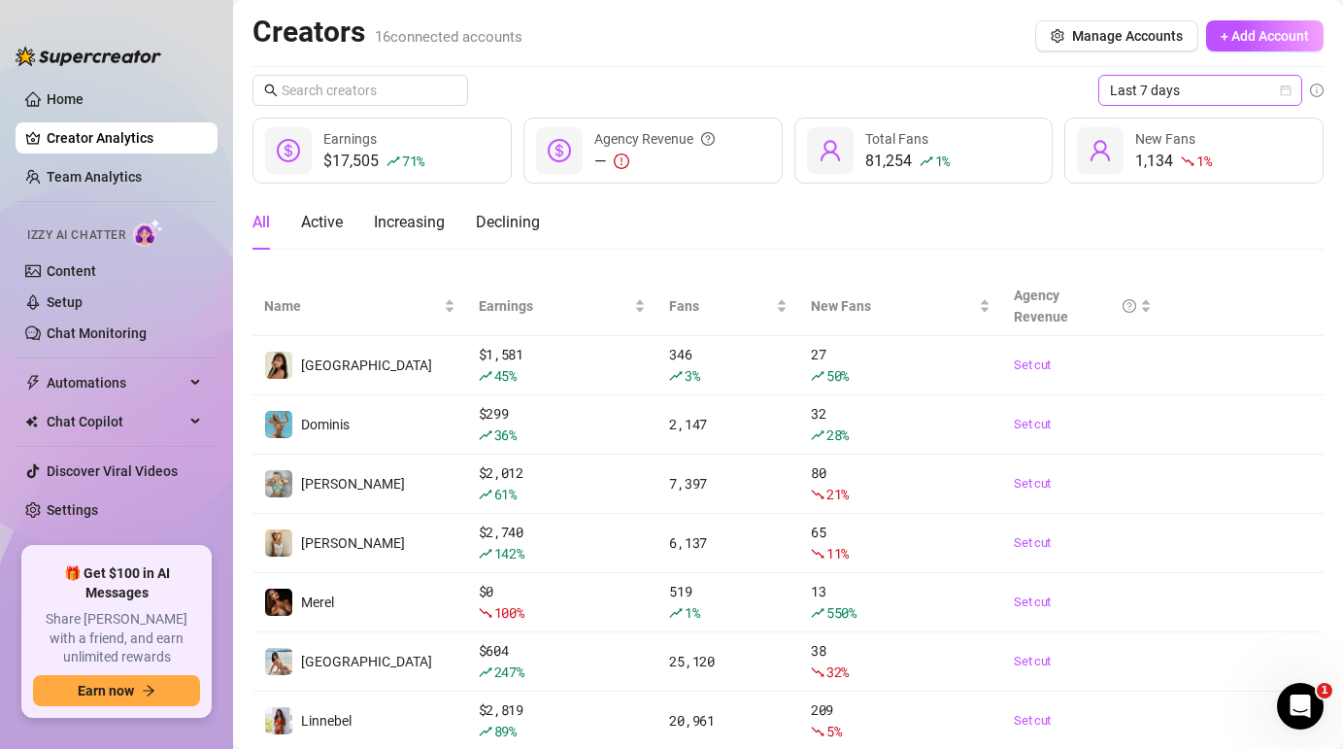
click at [1284, 94] on icon "calendar" at bounding box center [1286, 90] width 11 height 11
click at [994, 203] on div "All Active Increasing Declining" at bounding box center [787, 222] width 1071 height 54
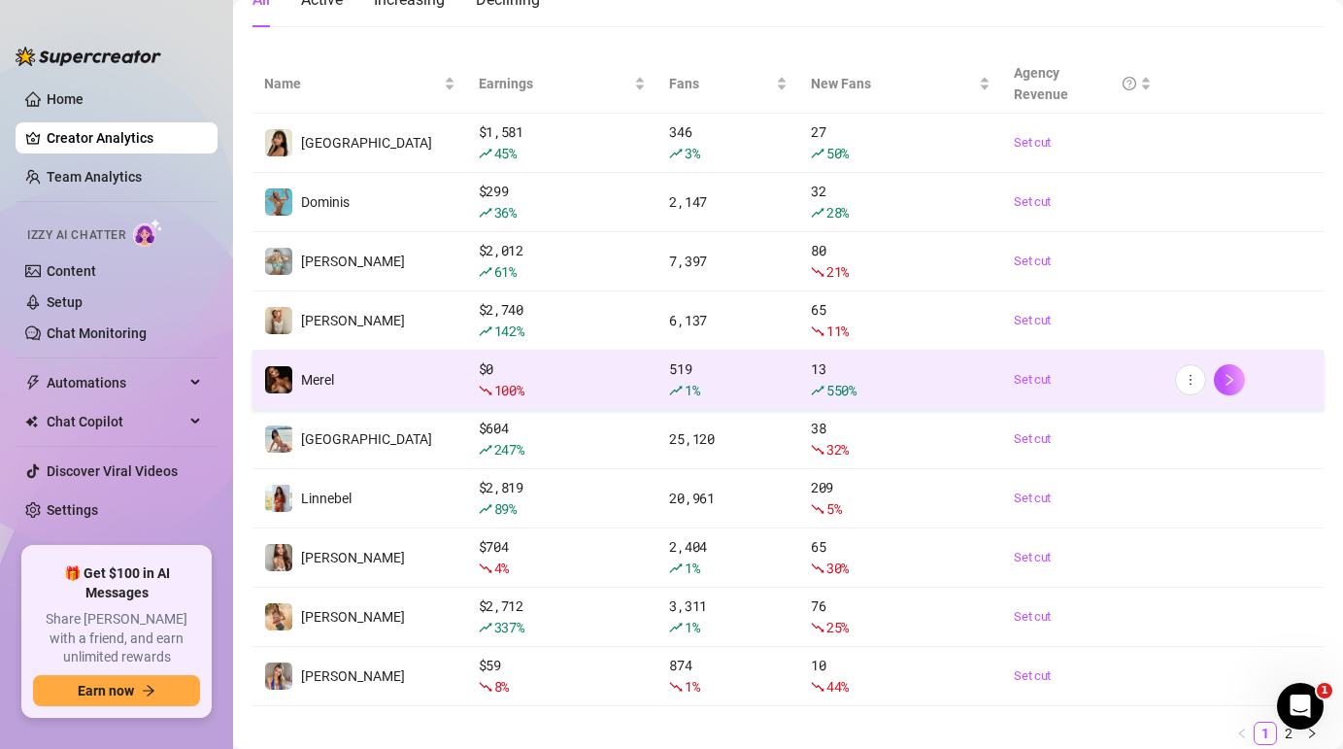
scroll to position [221, 0]
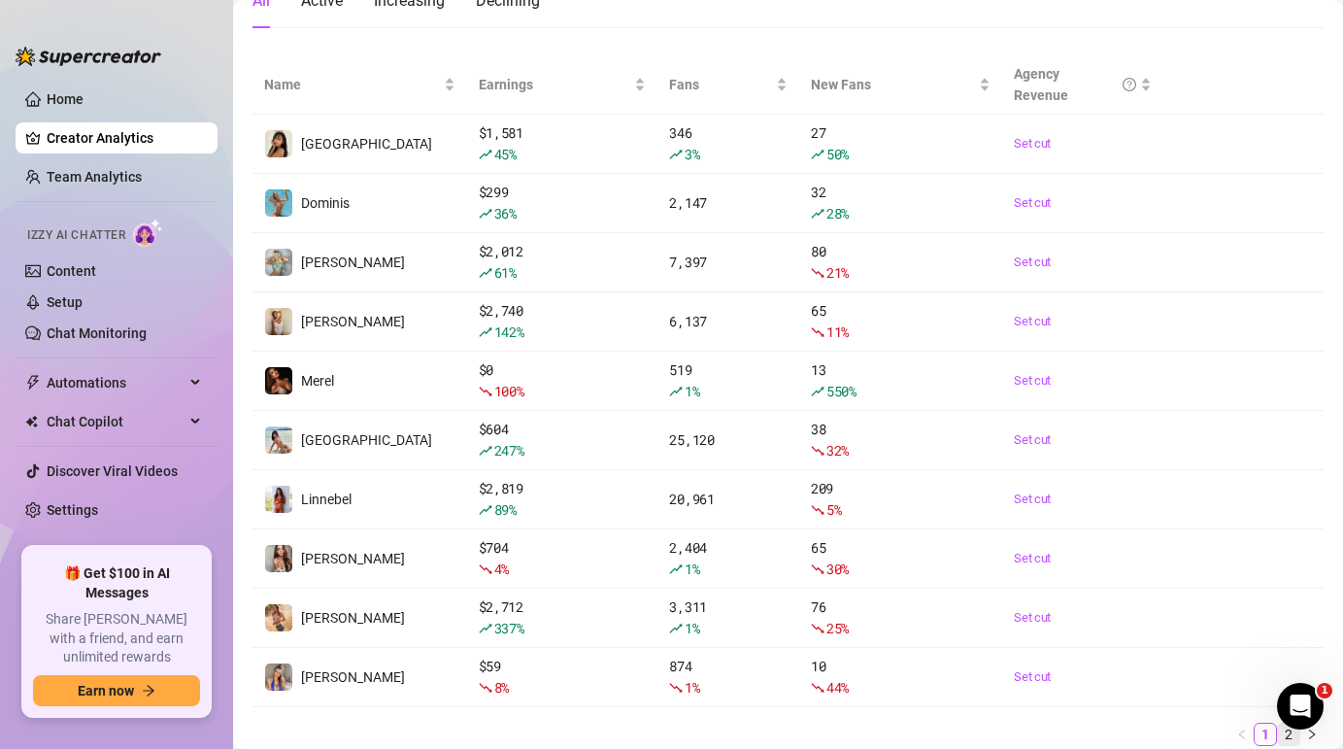
click at [1289, 741] on link "2" at bounding box center [1288, 733] width 21 height 21
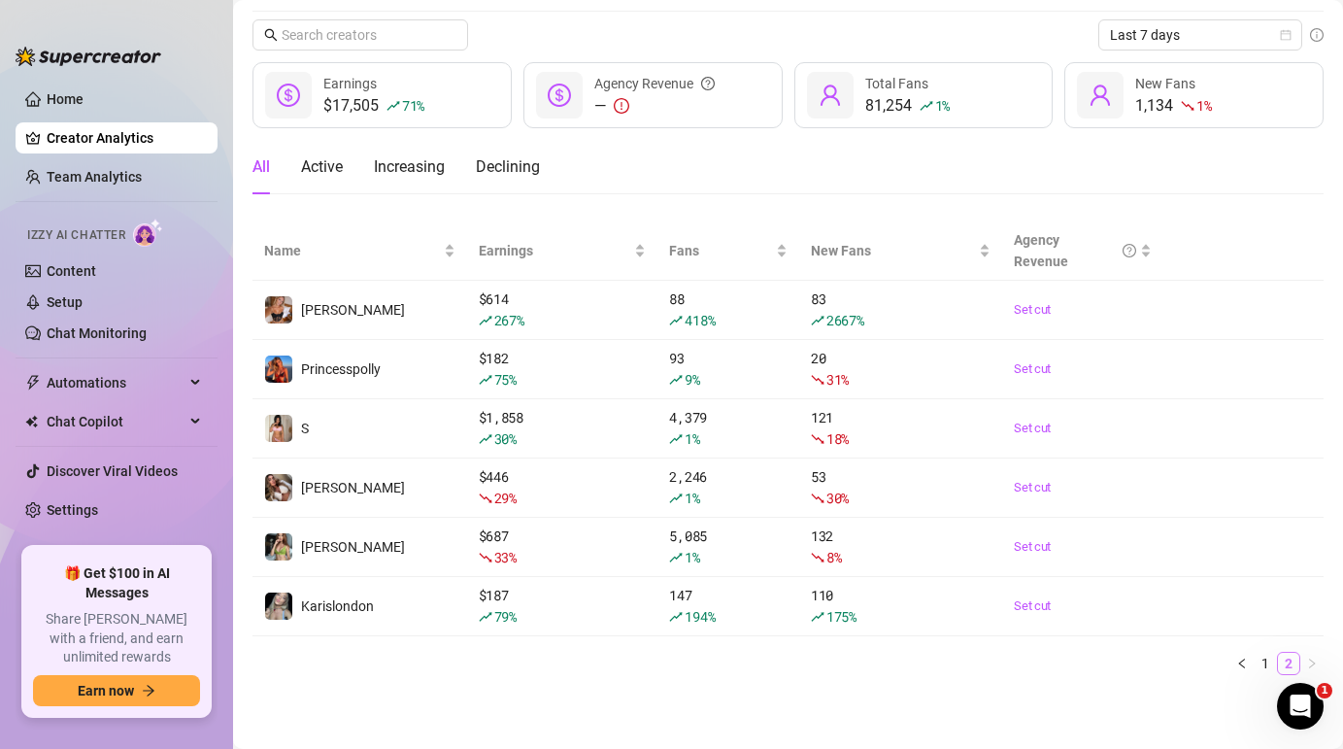
scroll to position [55, 0]
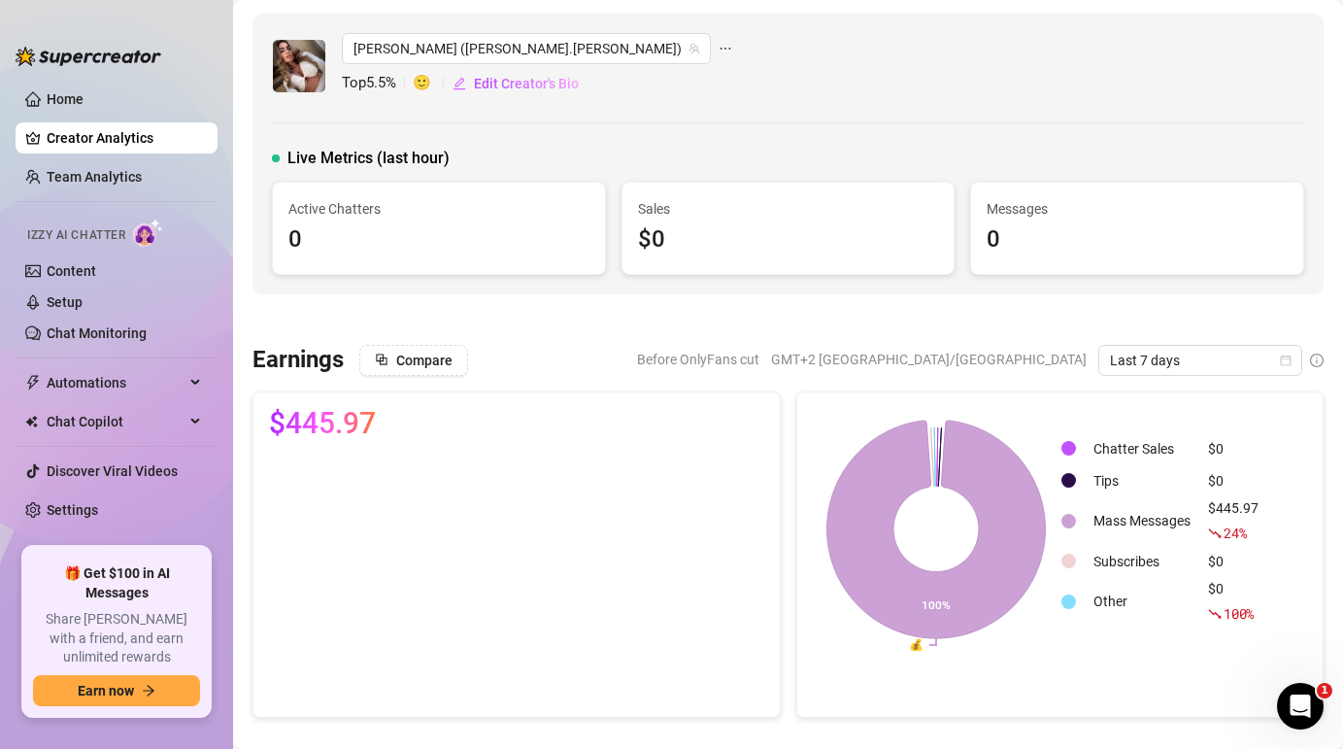
scroll to position [164, 0]
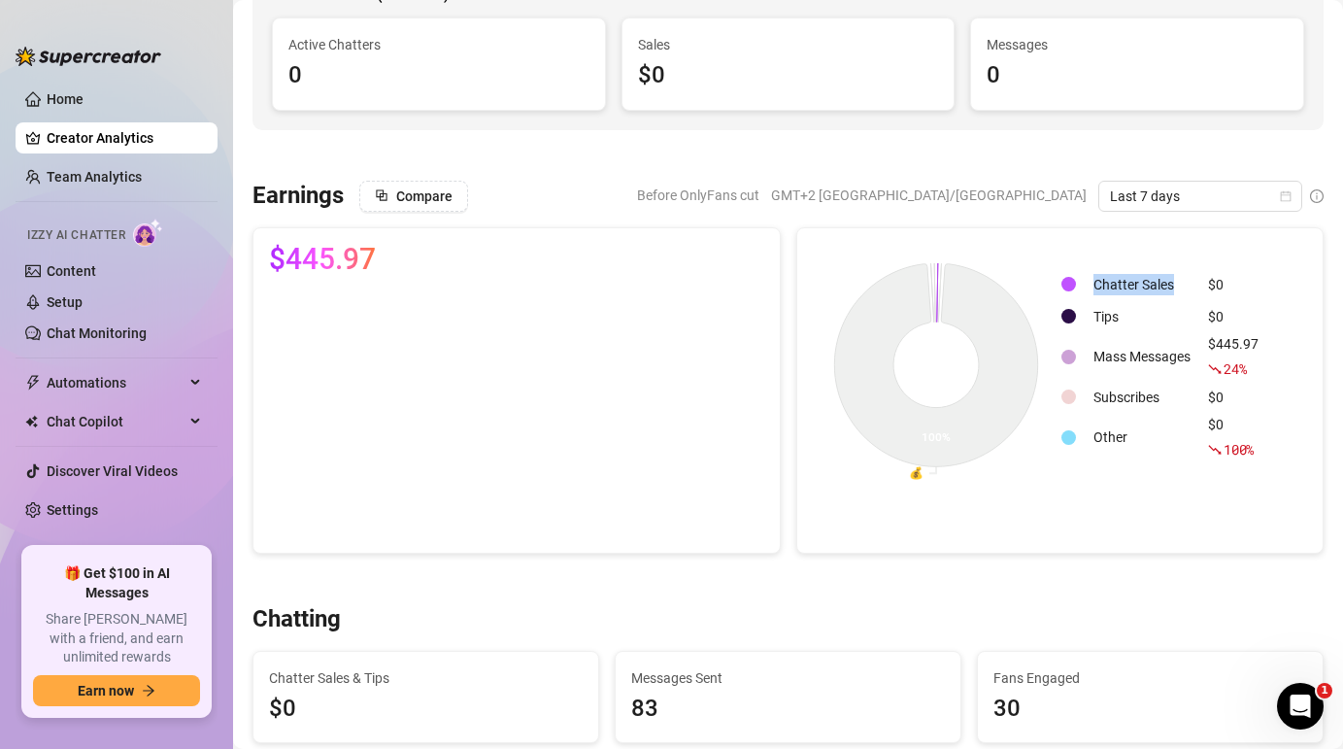
drag, startPoint x: 1183, startPoint y: 284, endPoint x: 1075, endPoint y: 284, distance: 107.8
click at [1075, 284] on tr "Chatter Sales $0" at bounding box center [1163, 284] width 205 height 30
drag, startPoint x: 1127, startPoint y: 315, endPoint x: 1078, endPoint y: 315, distance: 49.5
click at [1078, 315] on tr "Tips $0" at bounding box center [1163, 316] width 205 height 30
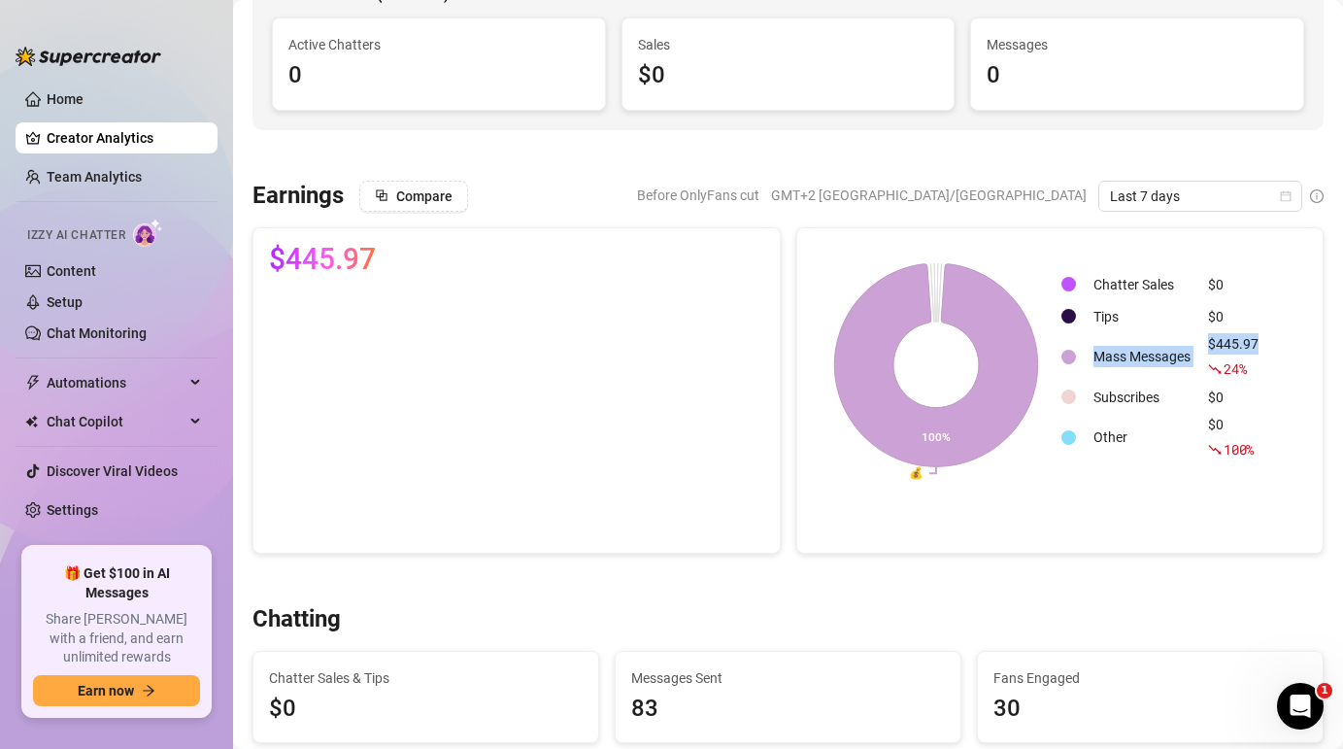
drag, startPoint x: 1082, startPoint y: 360, endPoint x: 1204, endPoint y: 361, distance: 122.3
click at [1204, 361] on tr "Mass Messages $445.97 24 %" at bounding box center [1163, 356] width 205 height 47
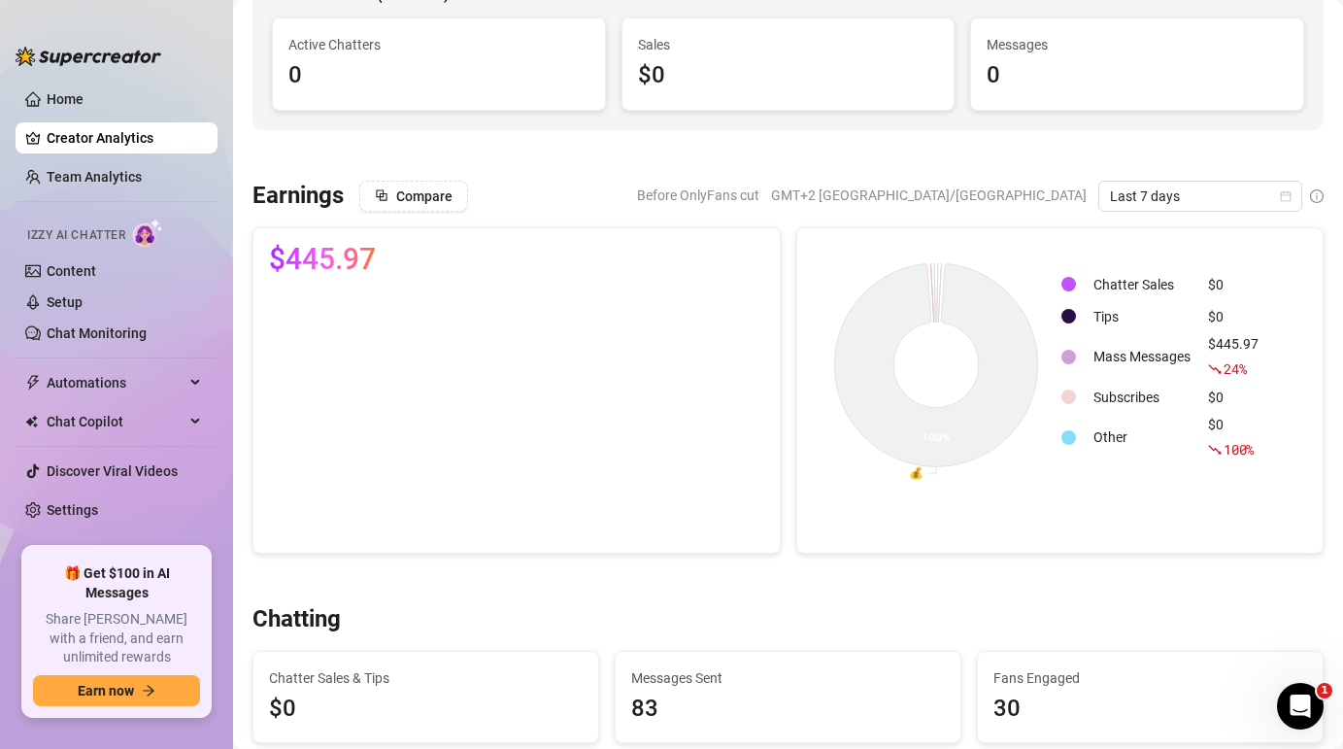
click at [1186, 389] on td "Subscribes" at bounding box center [1141, 397] width 113 height 30
drag, startPoint x: 1184, startPoint y: 404, endPoint x: 1083, endPoint y: 402, distance: 101.0
click at [1083, 402] on tr "Subscribes $0" at bounding box center [1163, 397] width 205 height 30
drag, startPoint x: 1141, startPoint y: 449, endPoint x: 1070, endPoint y: 449, distance: 70.9
click at [1069, 449] on tr "Other $0 100 %" at bounding box center [1163, 437] width 205 height 47
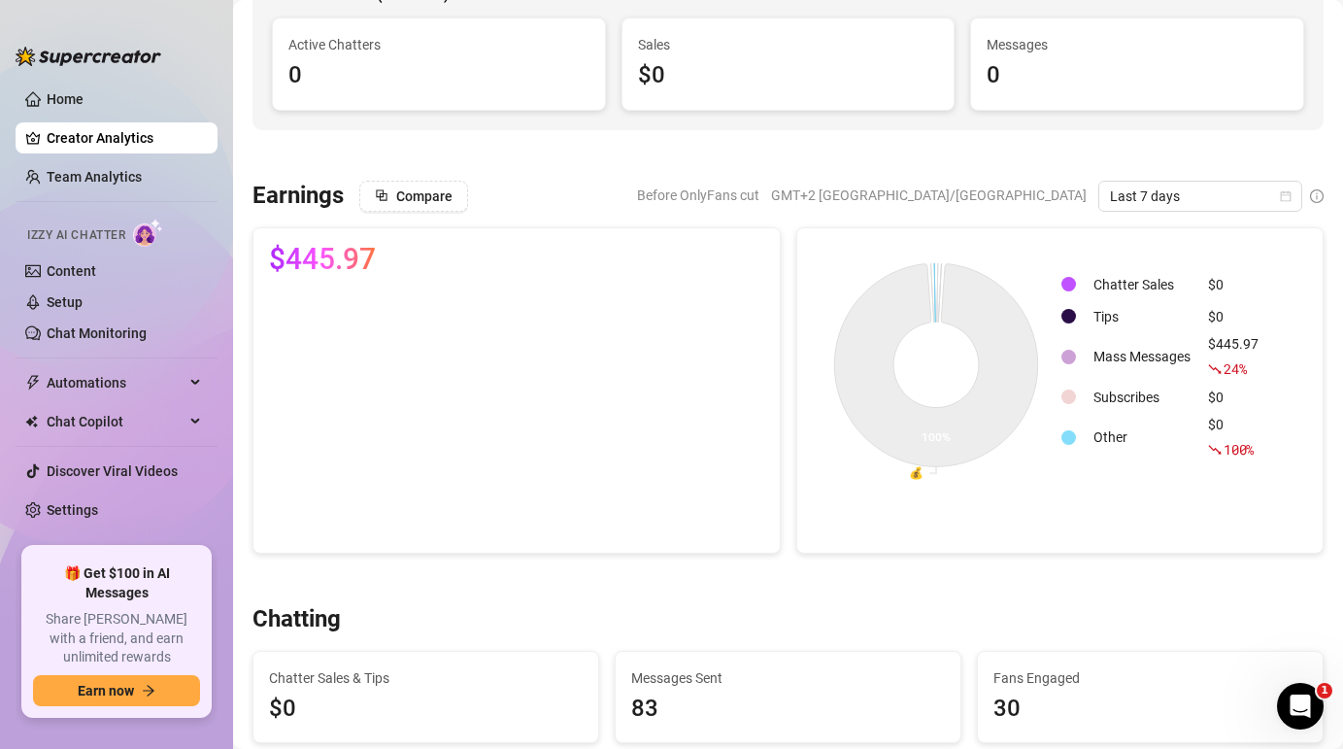
click at [988, 515] on div "💰 100% Chatter Sales $0 Tips $0 Mass Messages $445.97 24 % Subscribes $0 Other …" at bounding box center [1060, 390] width 528 height 326
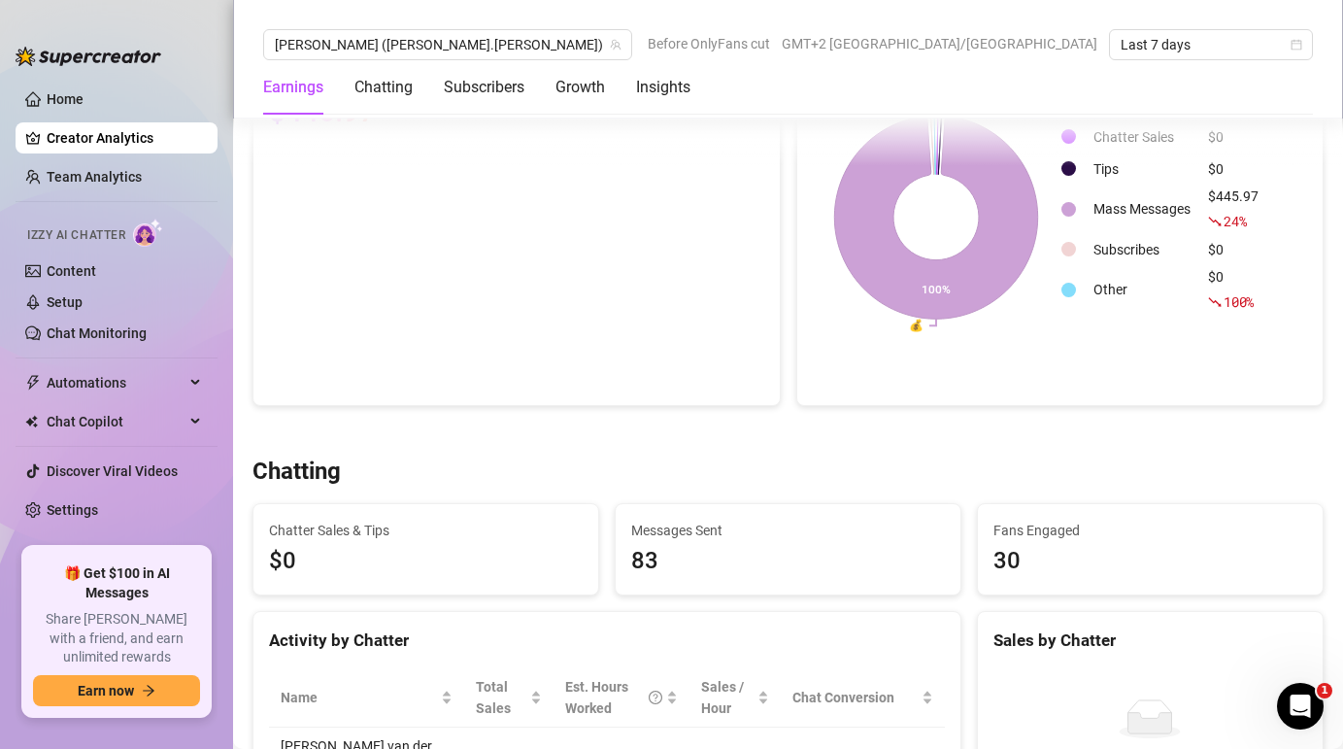
scroll to position [313, 0]
drag, startPoint x: 687, startPoint y: 561, endPoint x: 599, endPoint y: 561, distance: 88.4
click at [599, 561] on div "Chatting Chatter Sales & Tips $0 Messages Sent 83 Fans Engaged 30 Activity by C…" at bounding box center [788, 704] width 1086 height 498
drag, startPoint x: 1086, startPoint y: 559, endPoint x: 959, endPoint y: 559, distance: 127.2
click at [958, 559] on div "Chatting Chatter Sales & Tips $0 Messages Sent 83 Fans Engaged 30 Activity by C…" at bounding box center [788, 704] width 1086 height 498
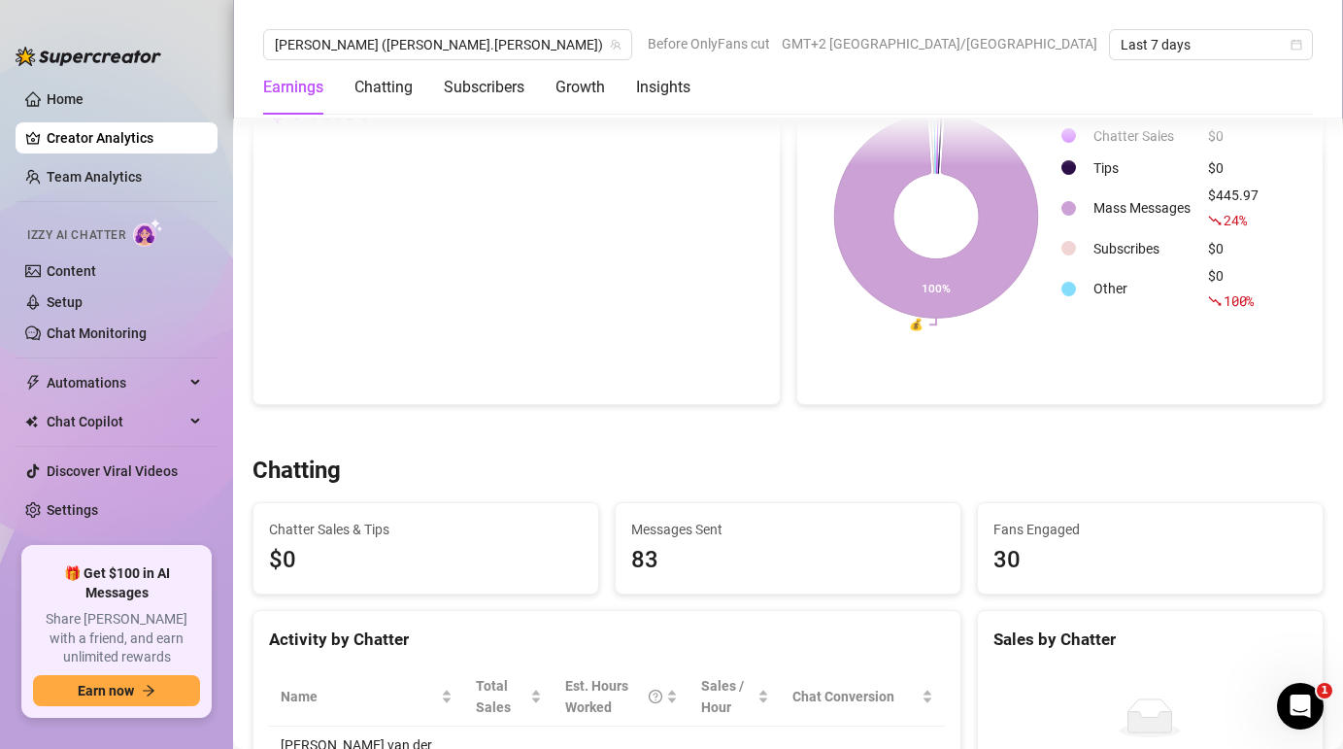
click at [809, 536] on span "Messages Sent" at bounding box center [788, 528] width 314 height 21
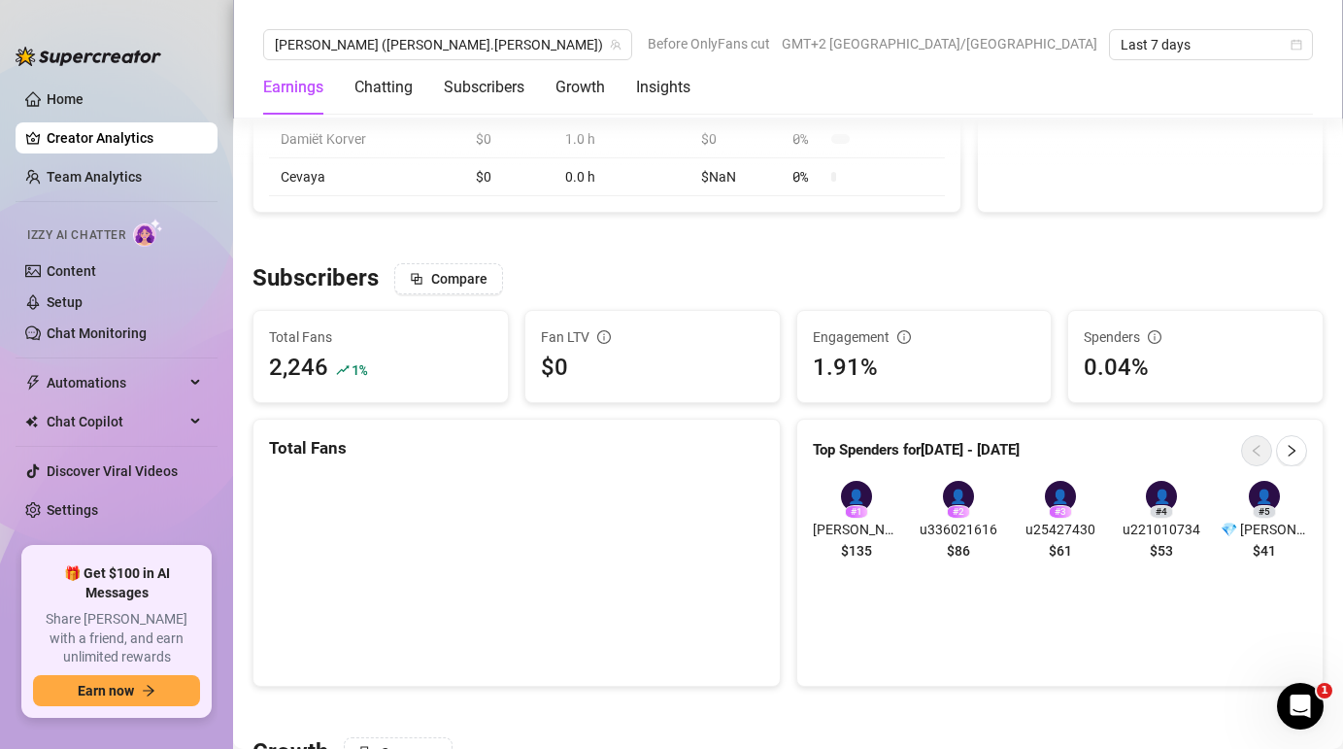
scroll to position [1080, 0]
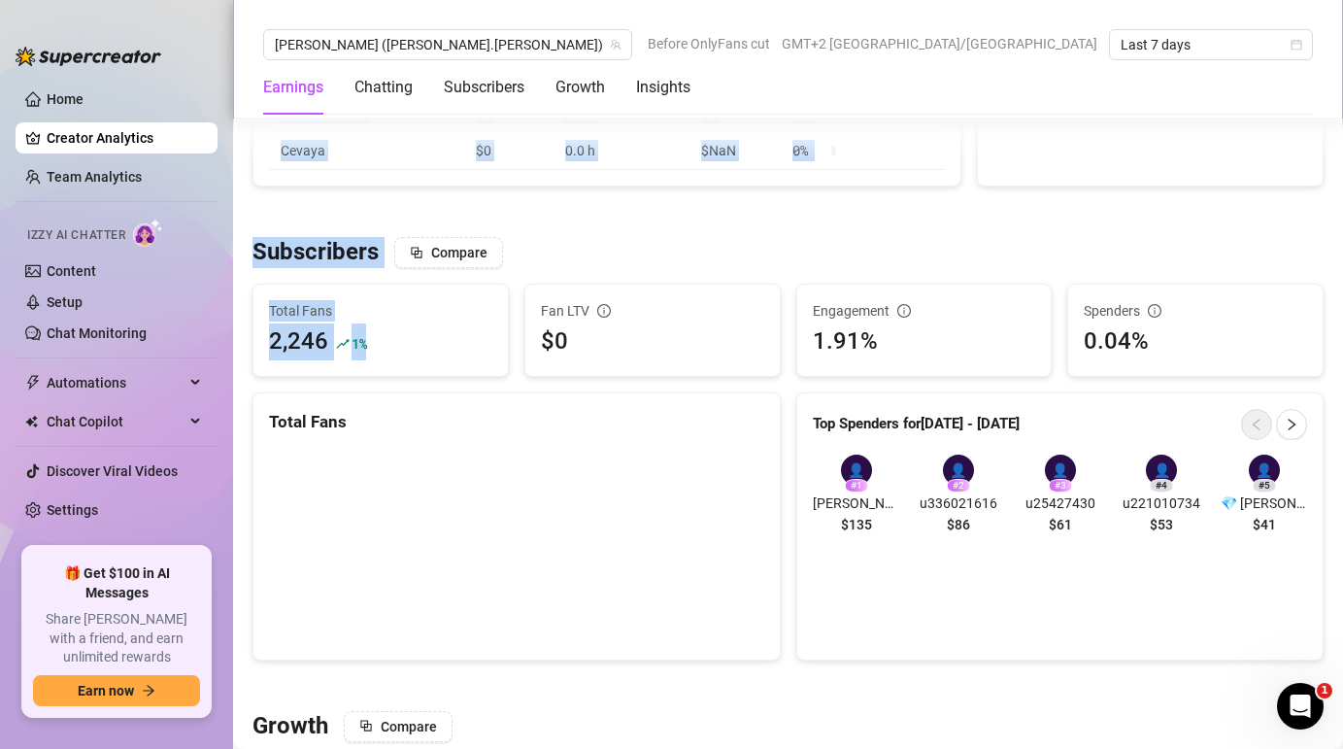
drag, startPoint x: 417, startPoint y: 340, endPoint x: 237, endPoint y: 340, distance: 180.6
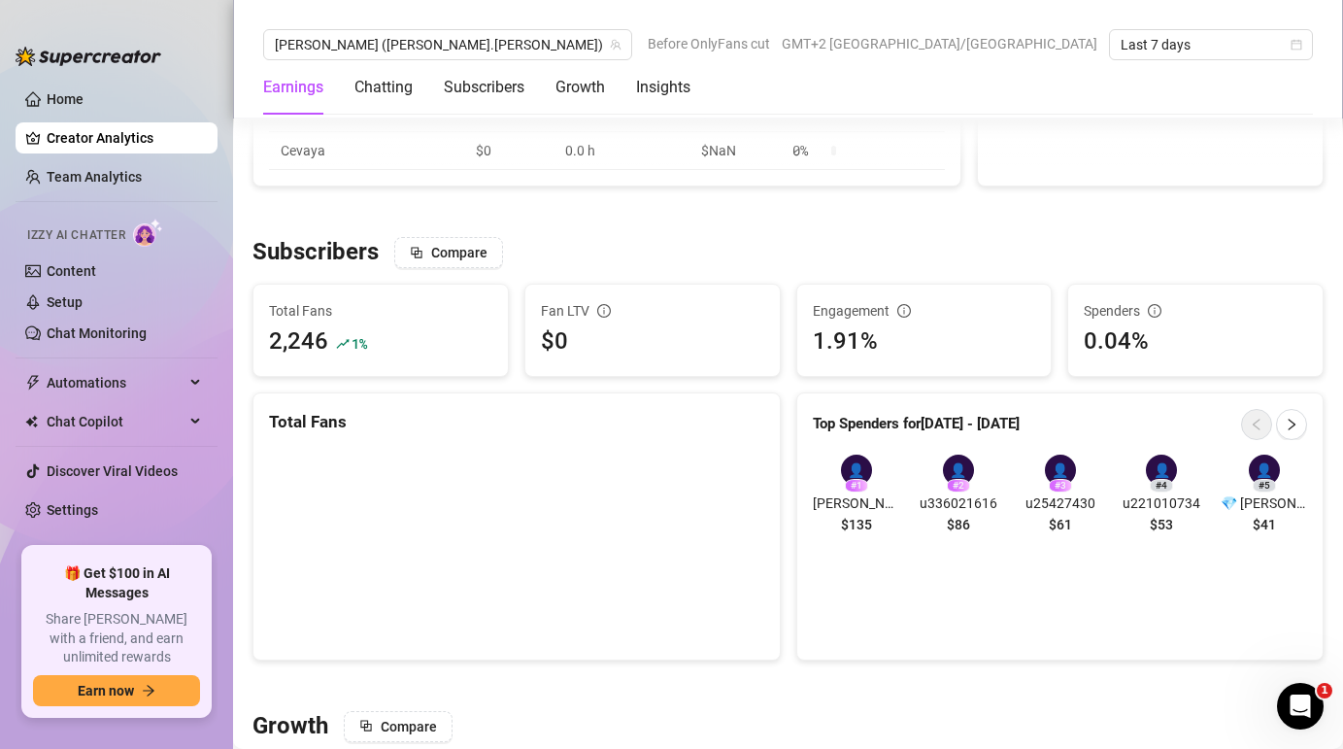
click at [390, 346] on div "2,246 1 %" at bounding box center [380, 341] width 223 height 37
drag, startPoint x: 948, startPoint y: 420, endPoint x: 1049, endPoint y: 411, distance: 101.4
click at [1045, 421] on div "Top Spenders for Sep 18 - Sep 25" at bounding box center [1060, 424] width 495 height 31
click at [856, 468] on div "👤" at bounding box center [856, 469] width 31 height 31
click at [853, 472] on div "👤" at bounding box center [856, 469] width 31 height 31
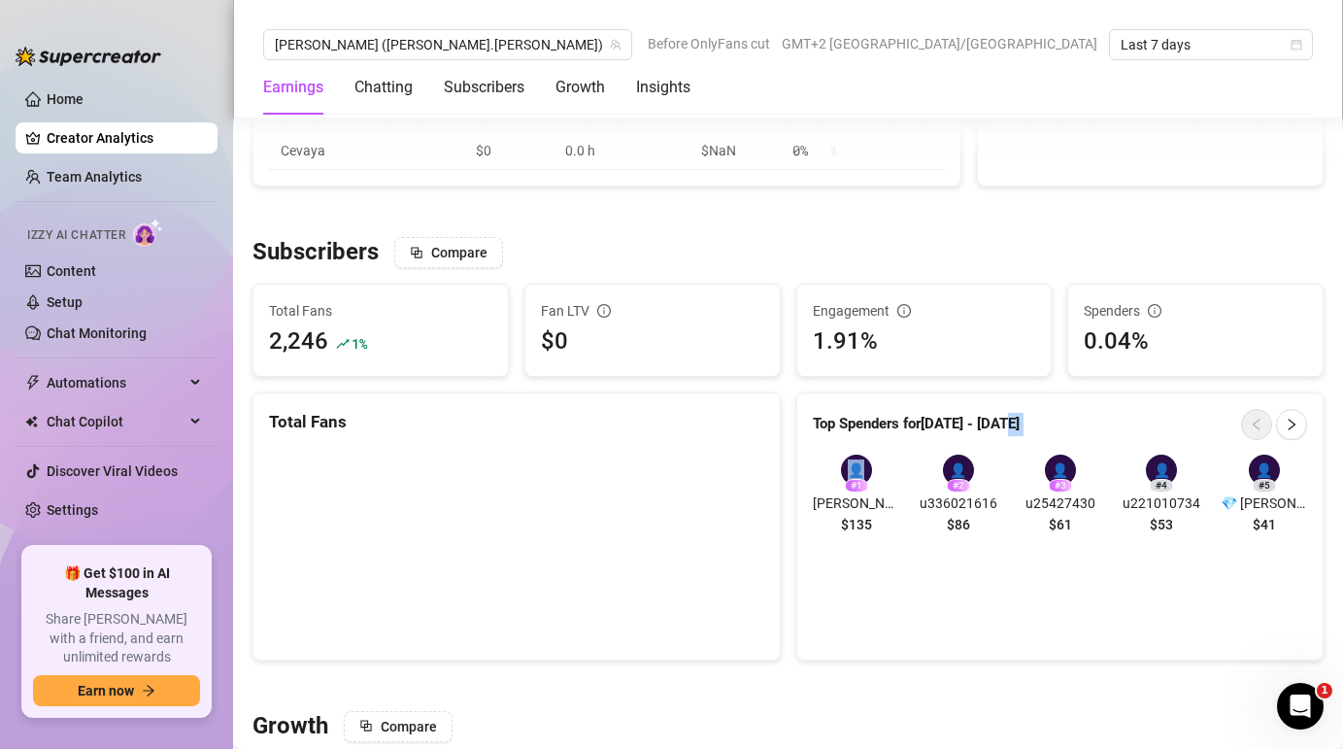
copy div "25 👤"
drag, startPoint x: 889, startPoint y: 537, endPoint x: 799, endPoint y: 531, distance: 90.5
click at [799, 531] on div "👤 # 1 Paul $135 👤 # 2 u336021616 $86 👤 # 3 u25427430 $61 👤 # 4 u221010734 $53 👤…" at bounding box center [1060, 498] width 526 height 118
click at [1010, 514] on div "👤 # 1 Paul $135 👤 # 2 u336021616 $86 👤 # 3 u25427430 $61 👤 # 4 u221010734 $53 👤…" at bounding box center [1060, 497] width 495 height 87
drag, startPoint x: 878, startPoint y: 498, endPoint x: 825, endPoint y: 498, distance: 52.4
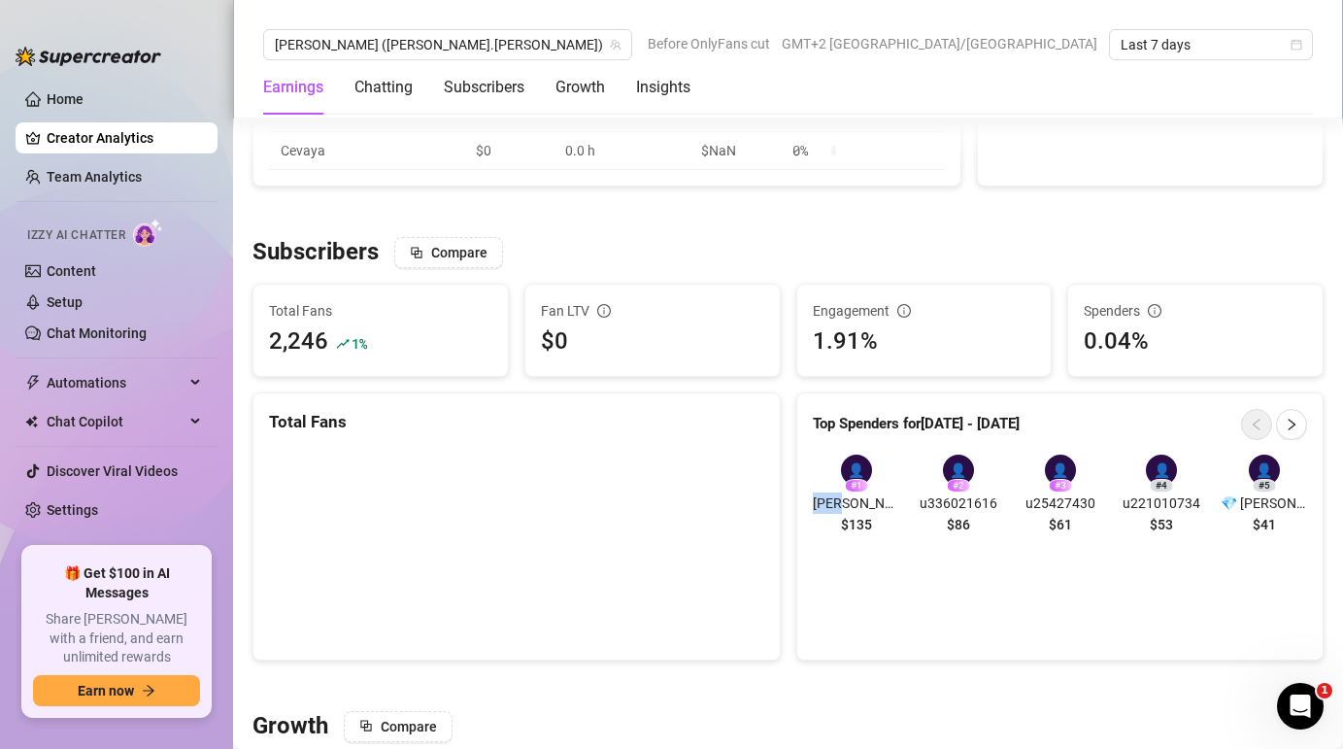
click at [824, 498] on span "Paul" at bounding box center [856, 502] width 87 height 21
copy span "Paul"
click at [880, 640] on div "Top Spenders for Sep 18 - Sep 25 👤 # 1 Paul $135 👤 # 2 u336021616 $86 👤 # 3 u25…" at bounding box center [1060, 526] width 528 height 268
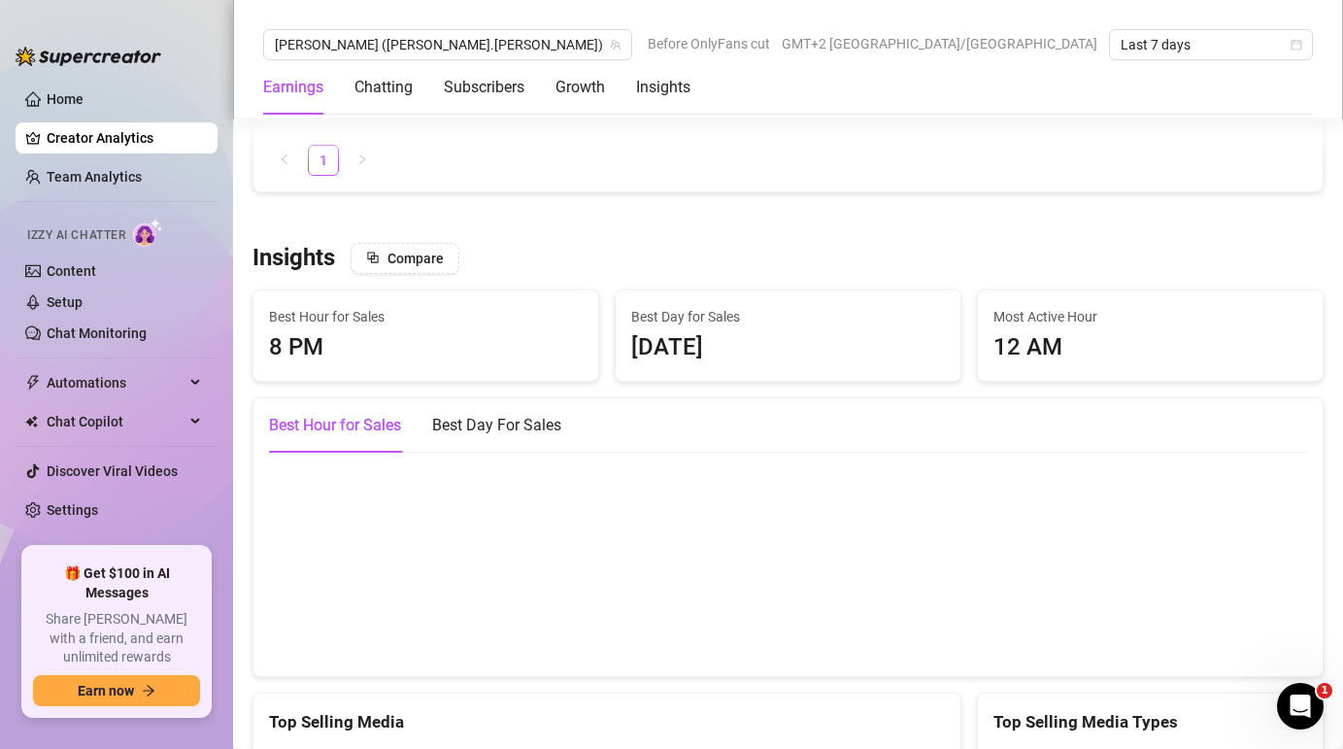
scroll to position [2522, 0]
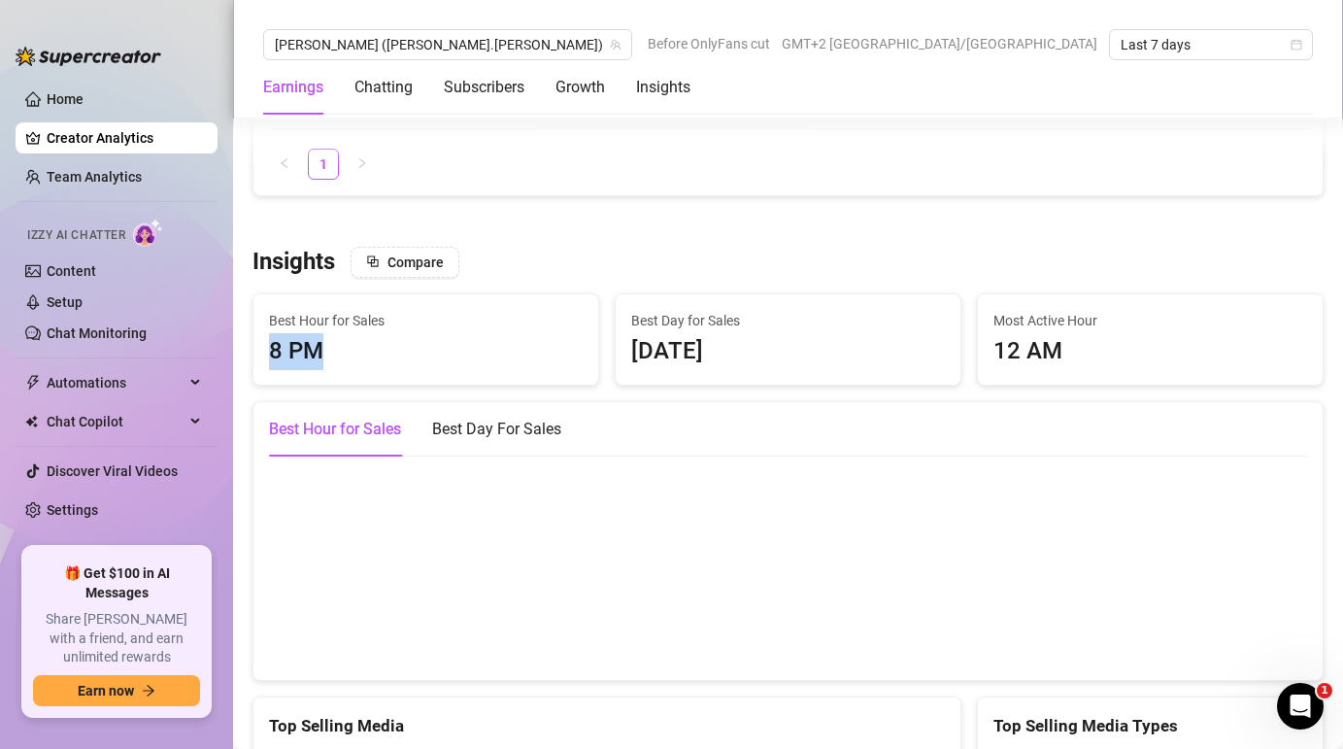
drag, startPoint x: 351, startPoint y: 353, endPoint x: 264, endPoint y: 350, distance: 87.5
click at [264, 350] on div "Best Hour for Sales 8 PM" at bounding box center [425, 339] width 345 height 91
click at [343, 350] on div "8 PM" at bounding box center [426, 351] width 314 height 37
drag, startPoint x: 343, startPoint y: 350, endPoint x: 239, endPoint y: 347, distance: 103.9
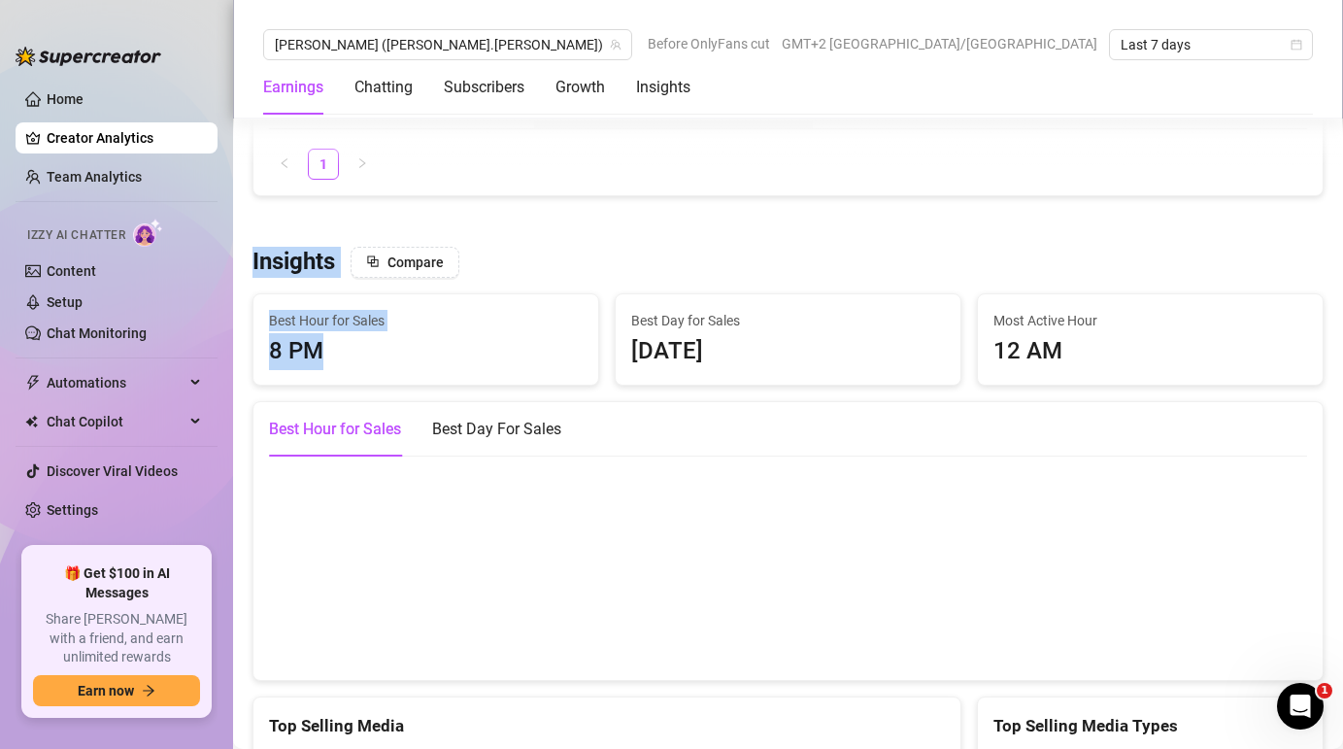
click at [322, 361] on div "8 PM" at bounding box center [426, 351] width 314 height 37
drag, startPoint x: 357, startPoint y: 356, endPoint x: 275, endPoint y: 349, distance: 82.9
click at [275, 349] on div "8 PM" at bounding box center [426, 351] width 314 height 37
drag, startPoint x: 726, startPoint y: 354, endPoint x: 638, endPoint y: 350, distance: 88.5
click at [639, 350] on div "Friday" at bounding box center [788, 351] width 314 height 37
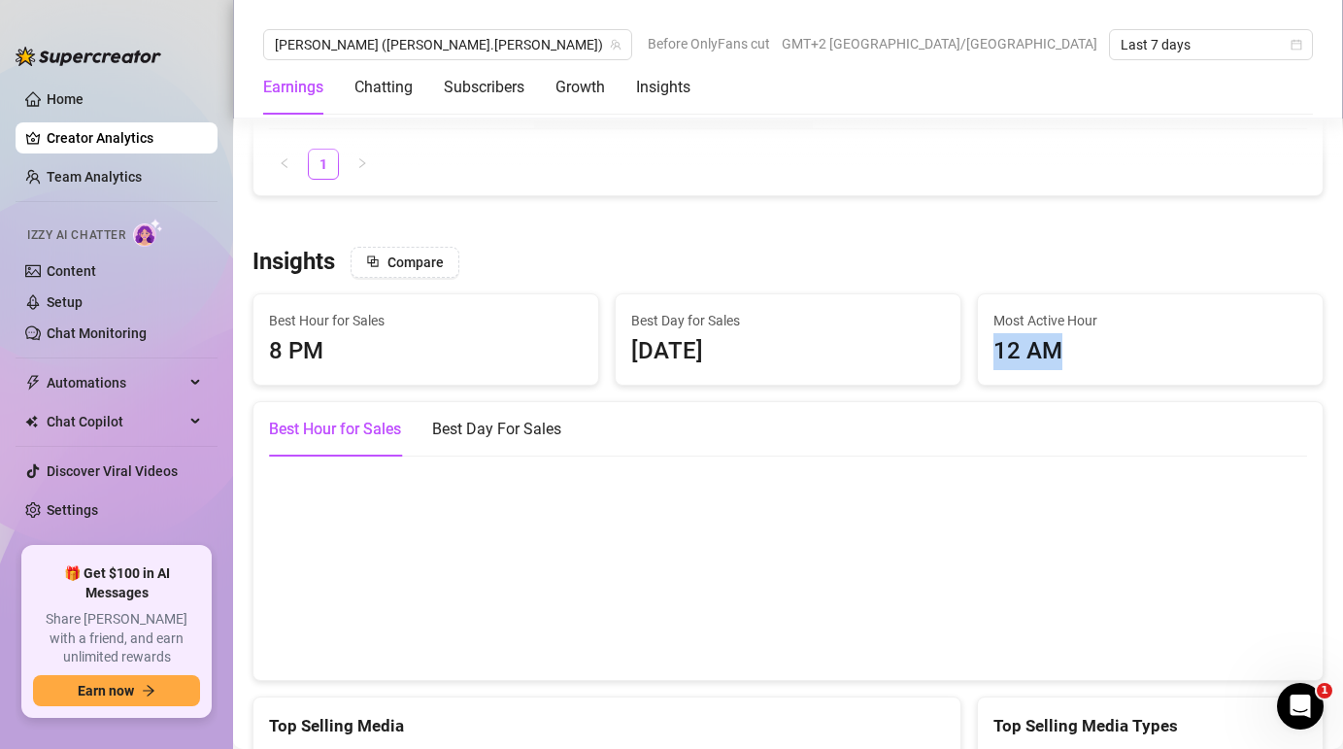
drag, startPoint x: 993, startPoint y: 350, endPoint x: 1094, endPoint y: 350, distance: 101.0
click at [1095, 350] on div "12 AM" at bounding box center [1150, 351] width 314 height 37
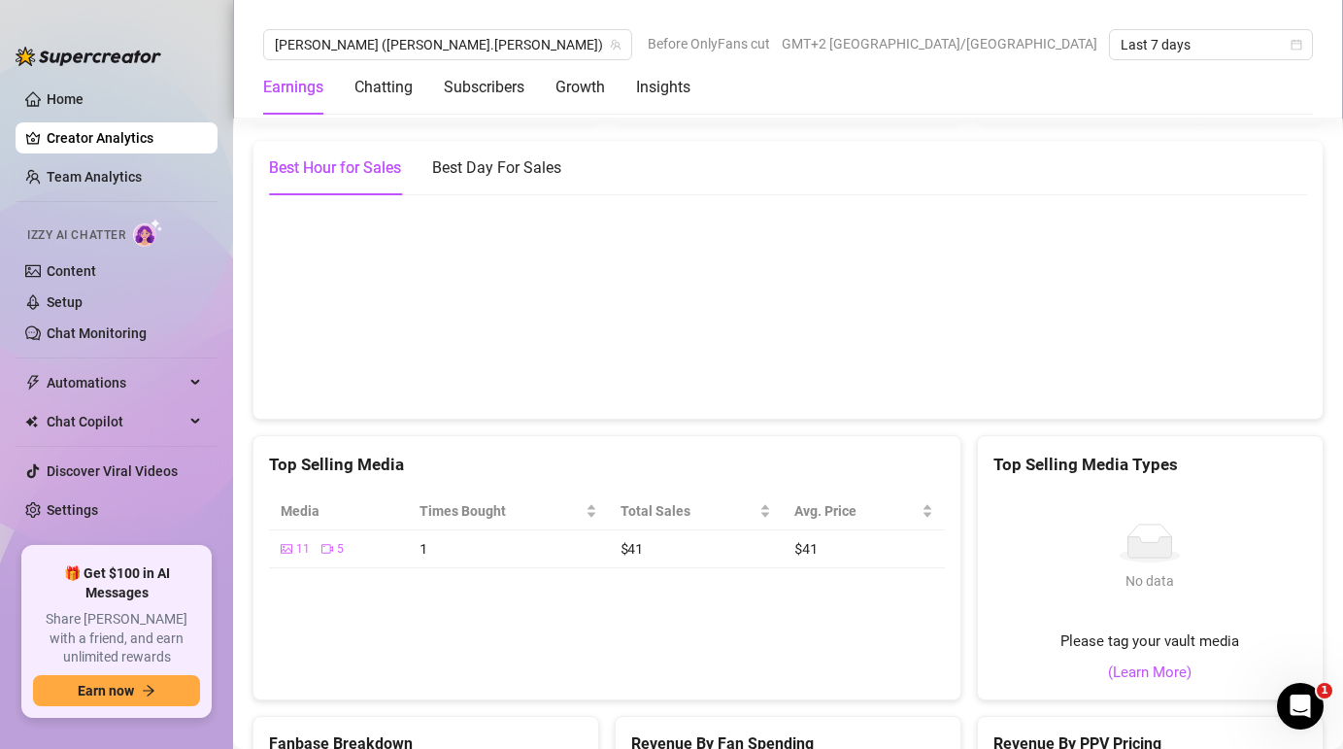
click at [1156, 364] on canvas at bounding box center [788, 306] width 1038 height 194
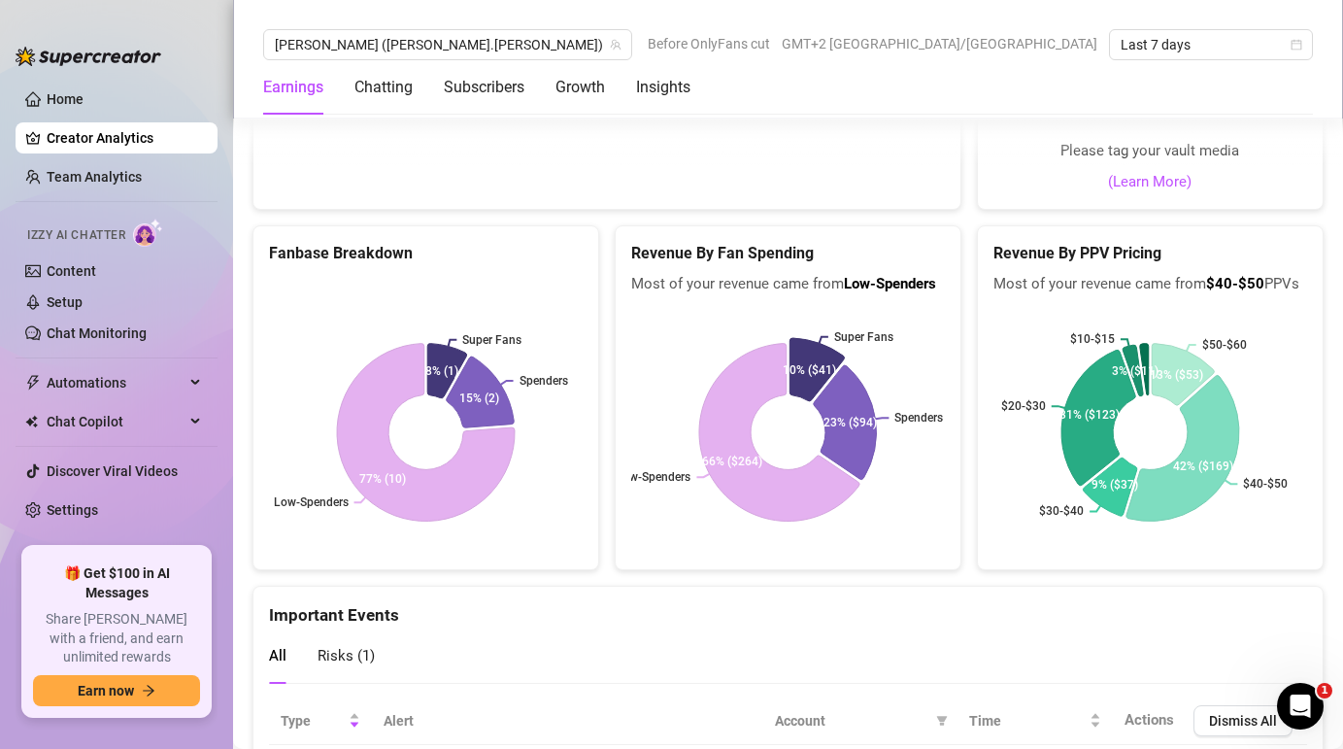
scroll to position [3398, 0]
